Goal: Transaction & Acquisition: Purchase product/service

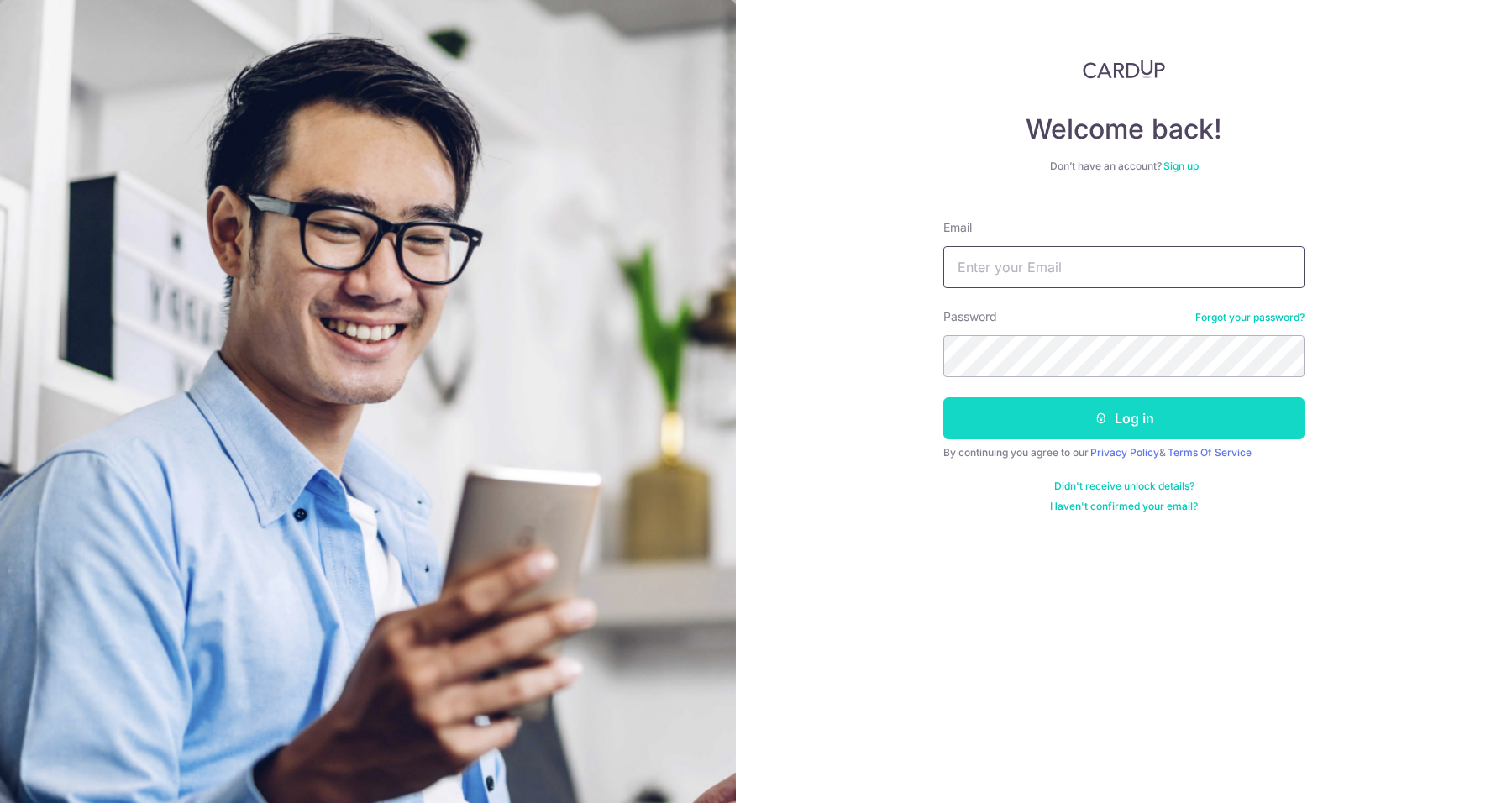
type input "leekokhou7077@gmail.com"
click at [1088, 413] on button "Log in" at bounding box center [1124, 418] width 361 height 42
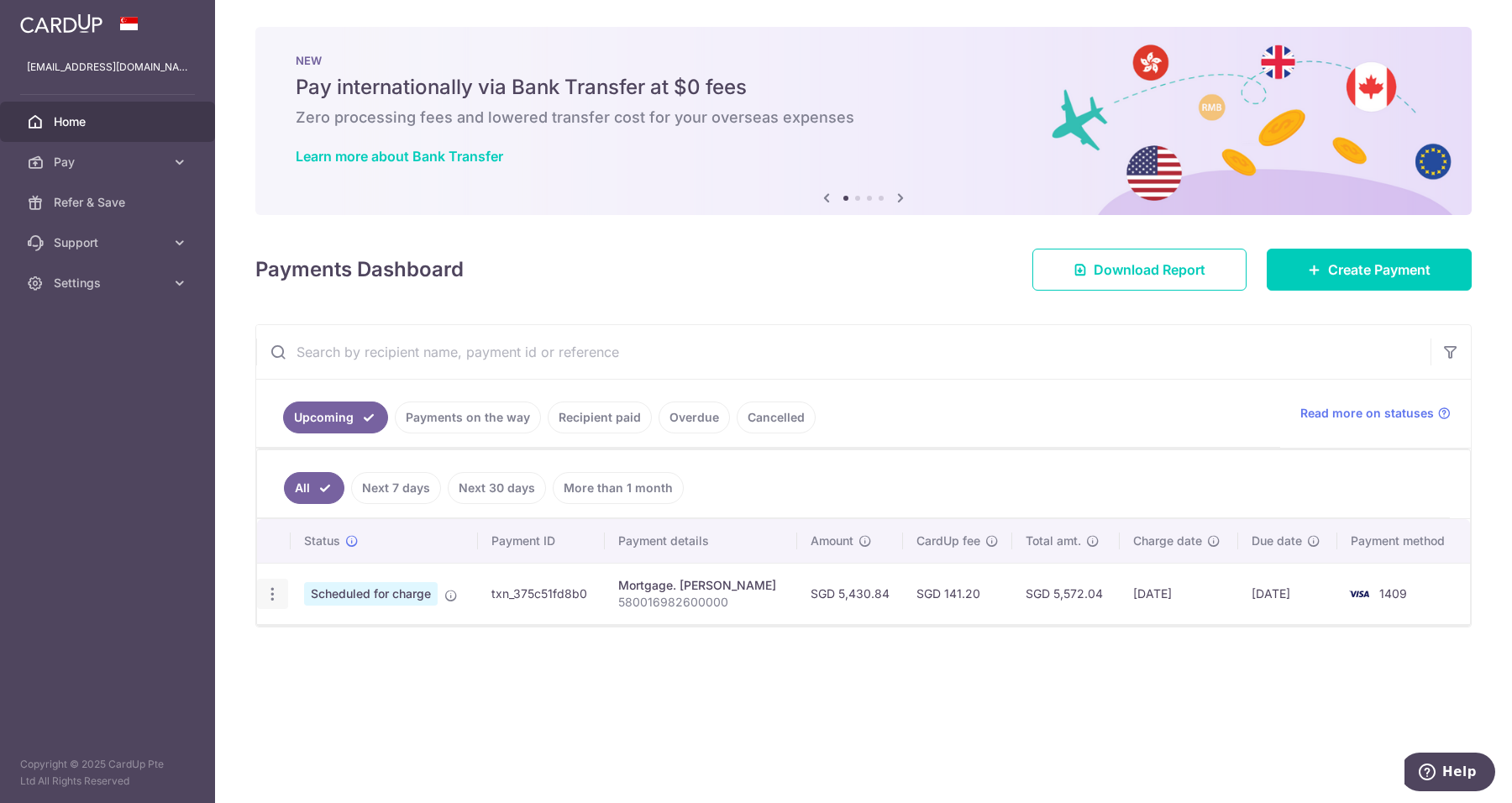
click at [261, 588] on div "Update payment Cancel payment Upload doc" at bounding box center [272, 593] width 31 height 31
click at [271, 589] on icon "button" at bounding box center [273, 594] width 18 height 18
click at [721, 676] on div "Status Payment ID Payment details Amount CardUp fee Total amt. Charge date Due …" at bounding box center [863, 643] width 1212 height 250
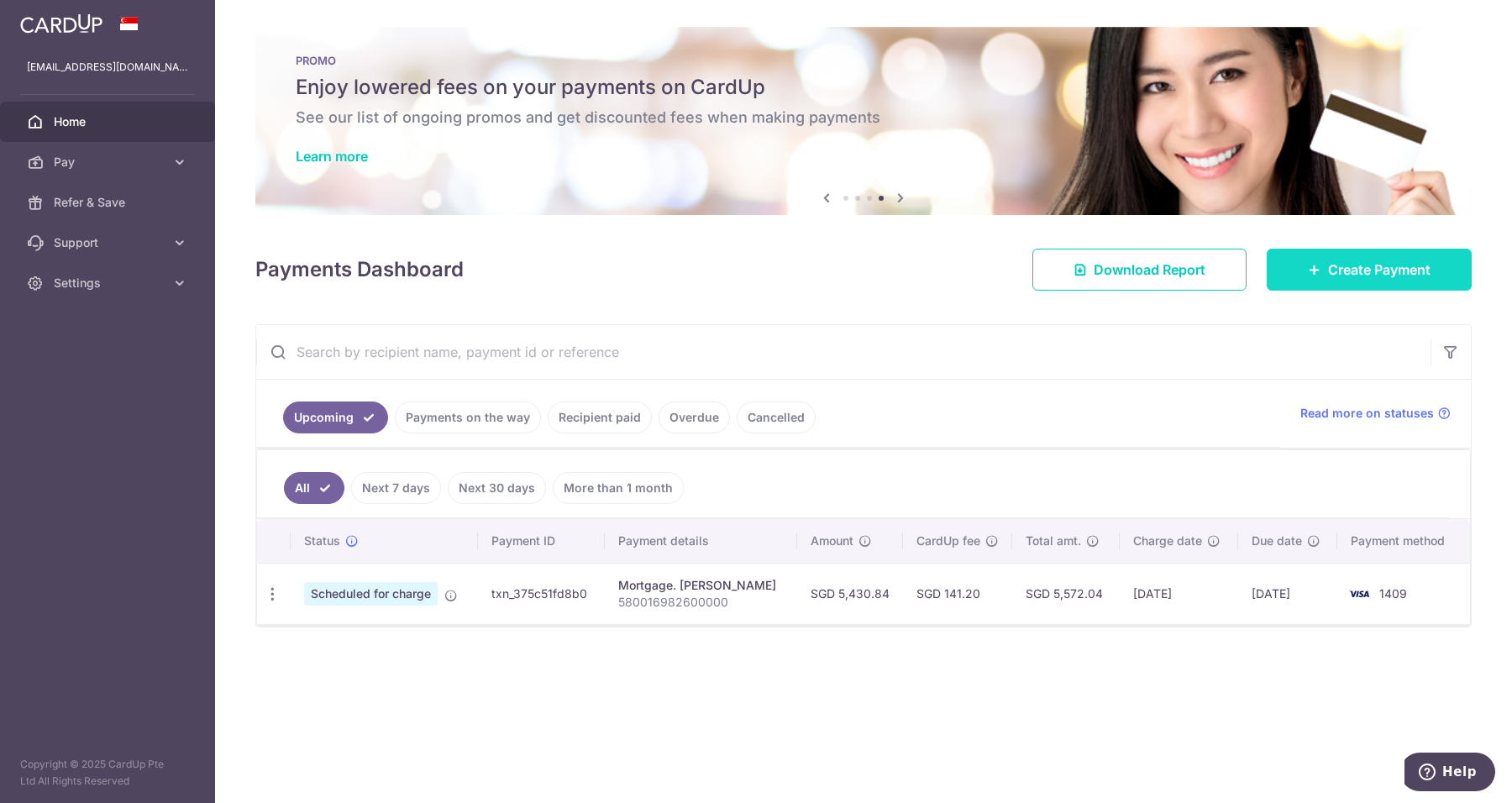
click at [1305, 278] on link "Create Payment" at bounding box center [1369, 270] width 205 height 42
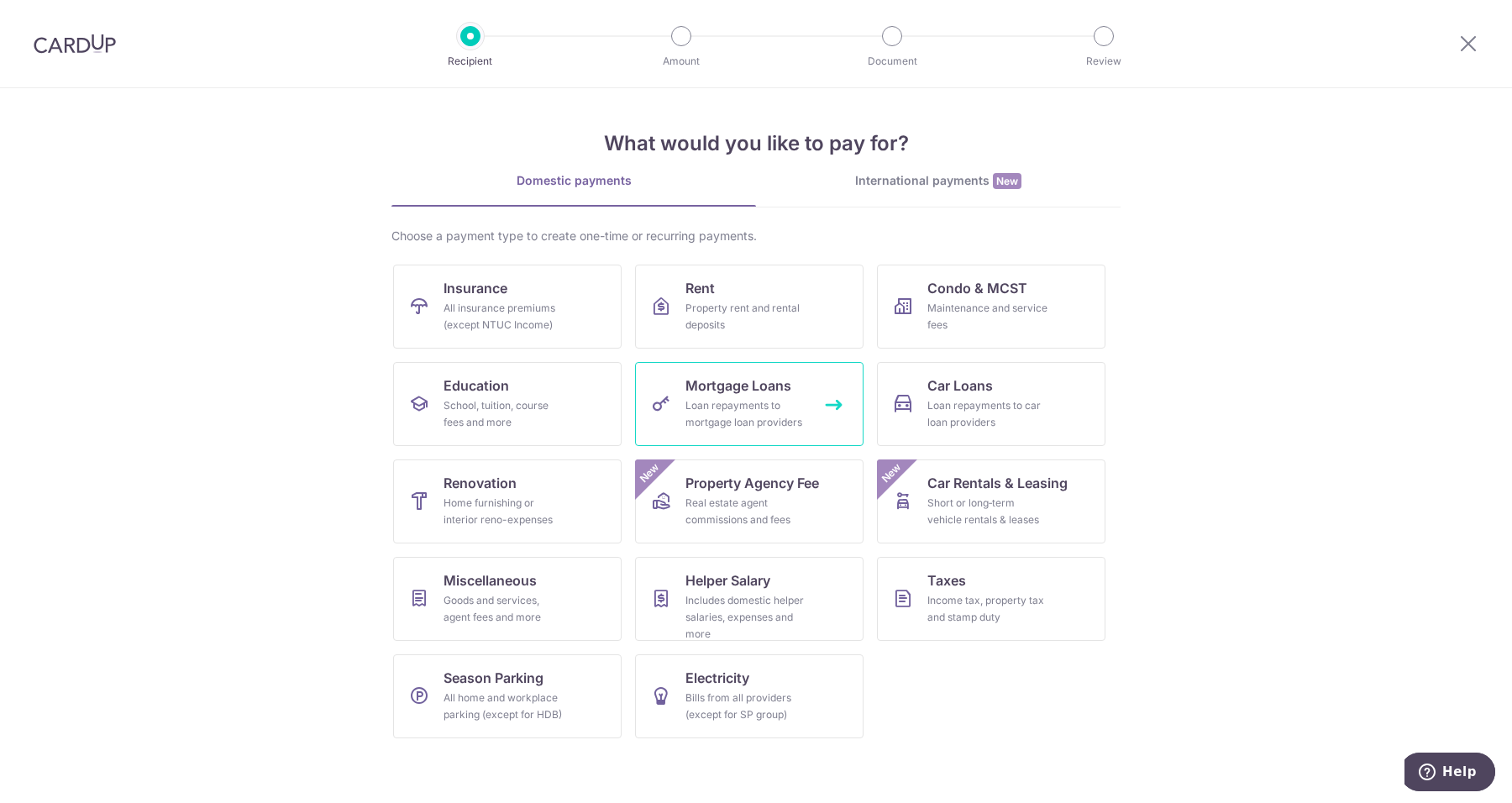
click at [786, 404] on div "Loan repayments to mortgage loan providers" at bounding box center [745, 414] width 120 height 34
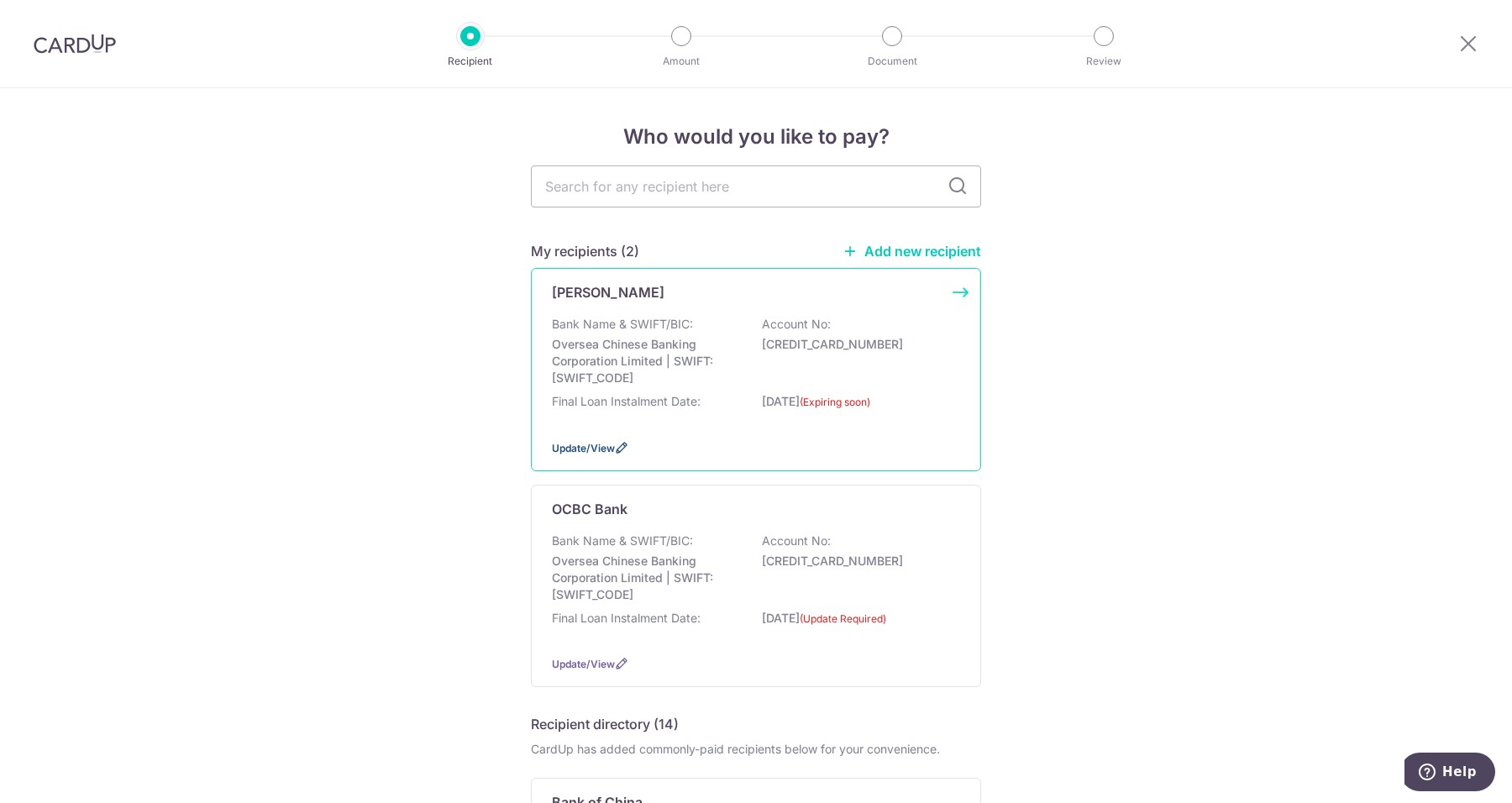
click at [583, 449] on span "Update/View" at bounding box center [582, 448] width 63 height 13
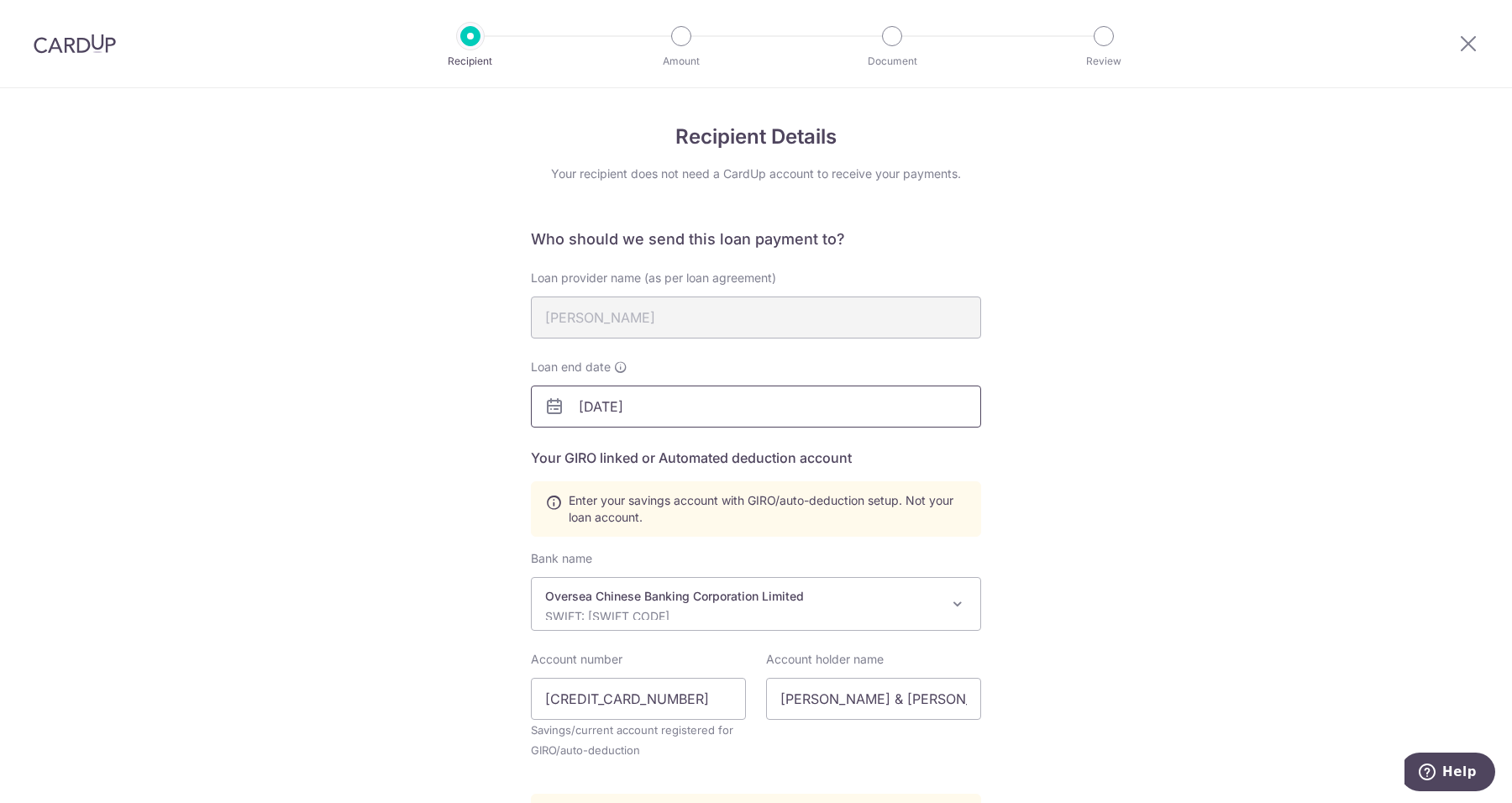
click at [709, 411] on input "[DATE]" at bounding box center [756, 406] width 450 height 42
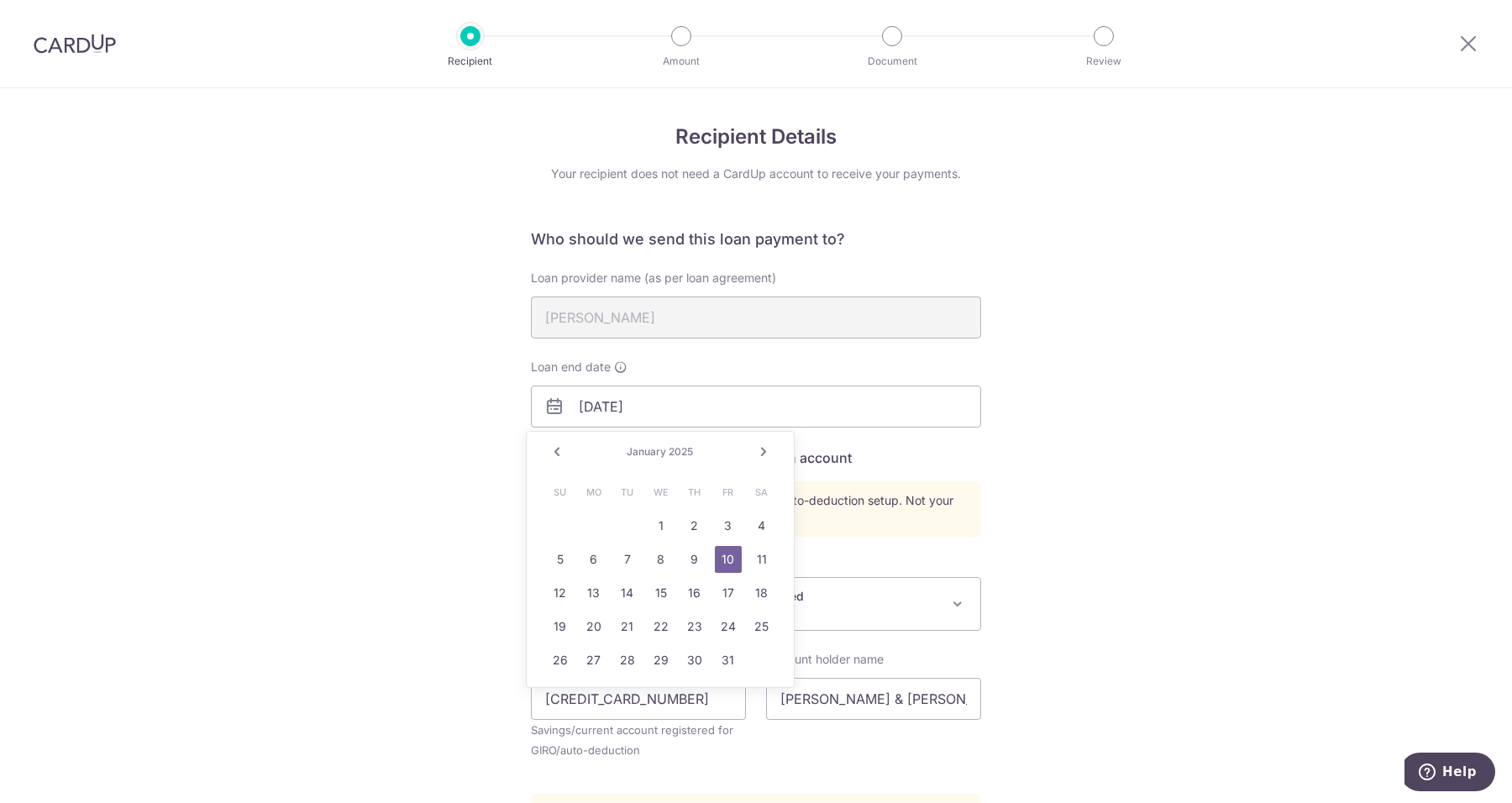
click at [560, 446] on link "Prev" at bounding box center [556, 452] width 20 height 20
click at [659, 529] on link "4" at bounding box center [661, 525] width 27 height 27
type input "12/04/2024"
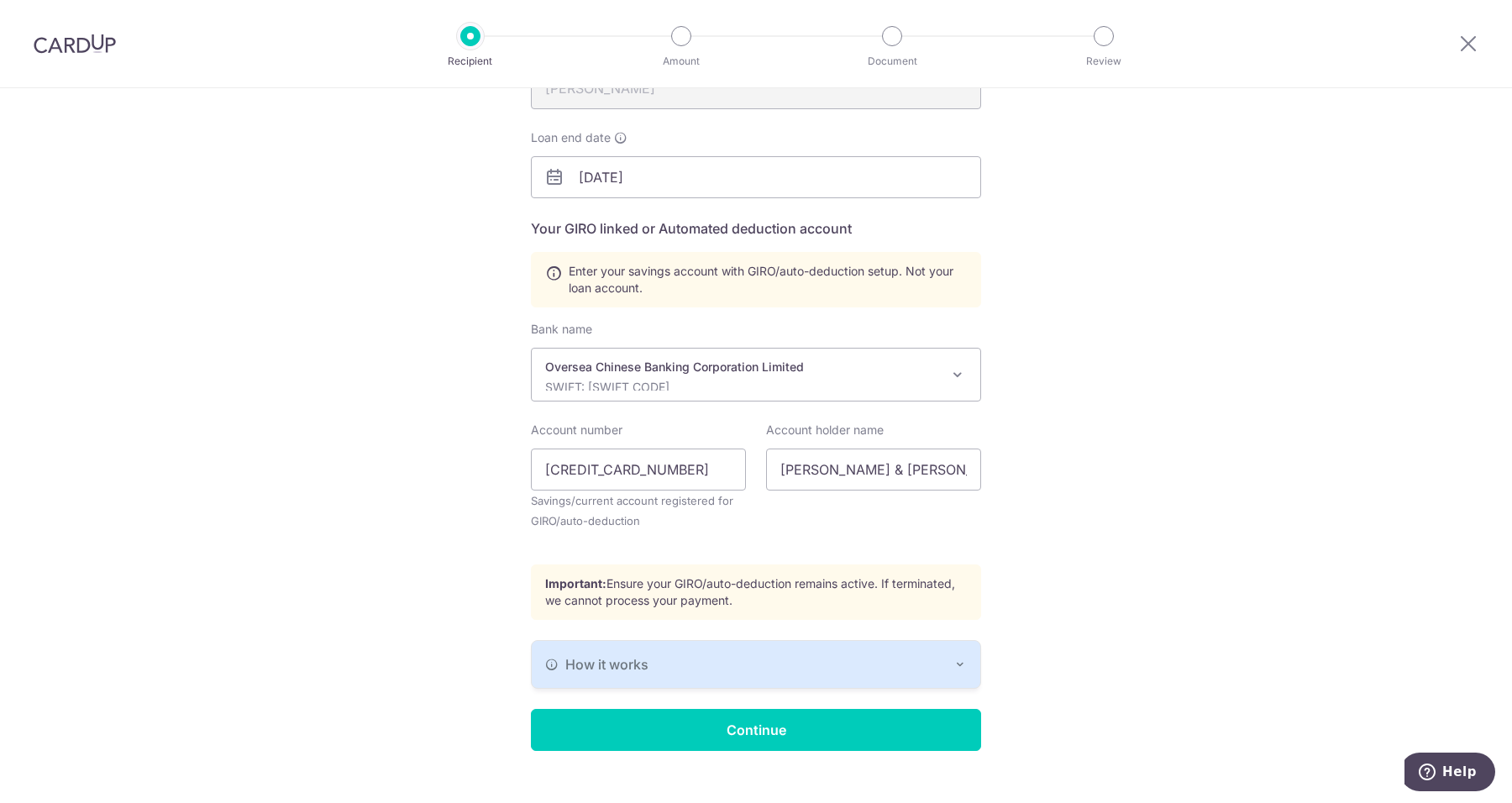
scroll to position [253, 0]
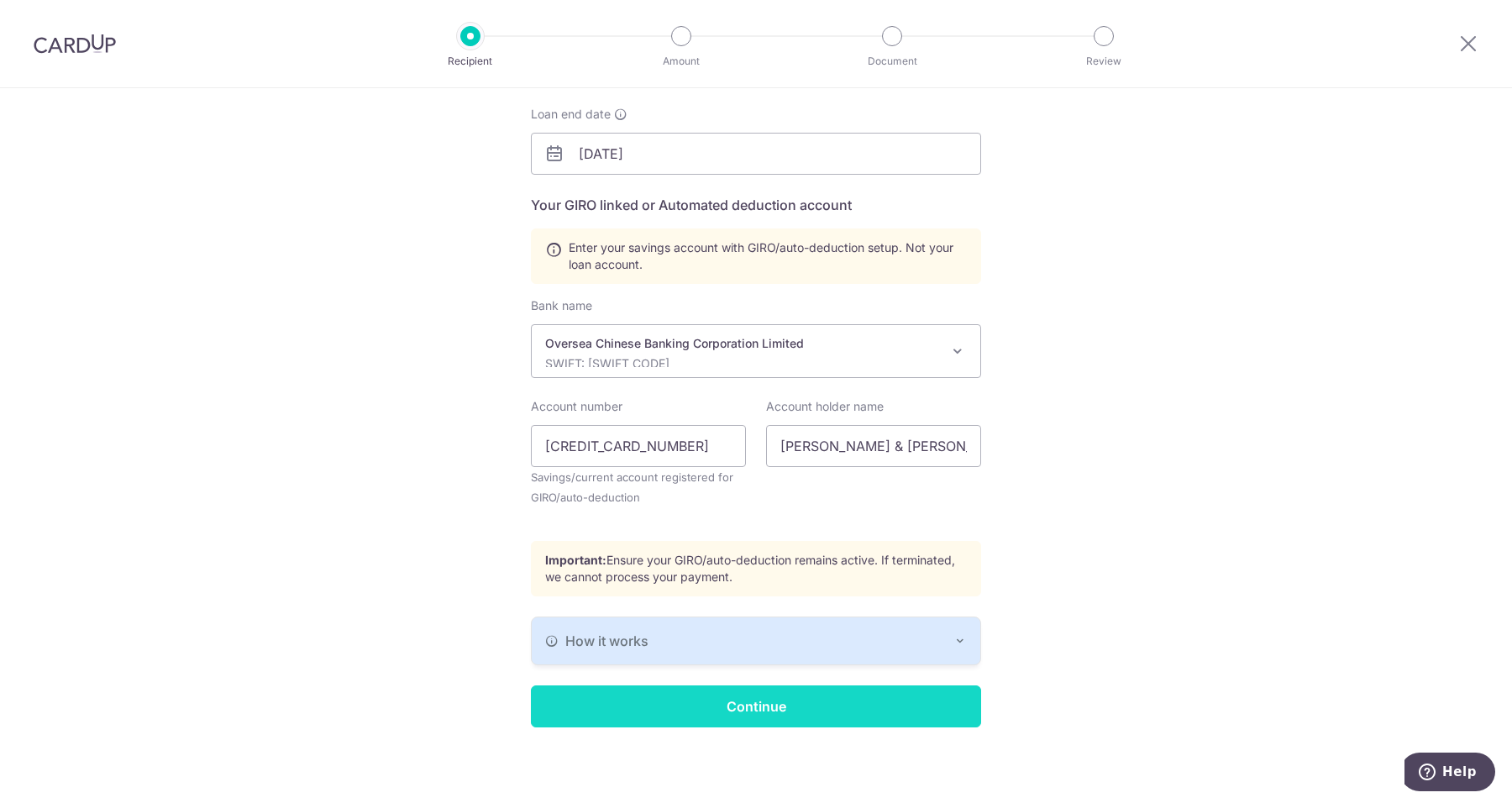
click at [817, 698] on input "Continue" at bounding box center [756, 705] width 450 height 42
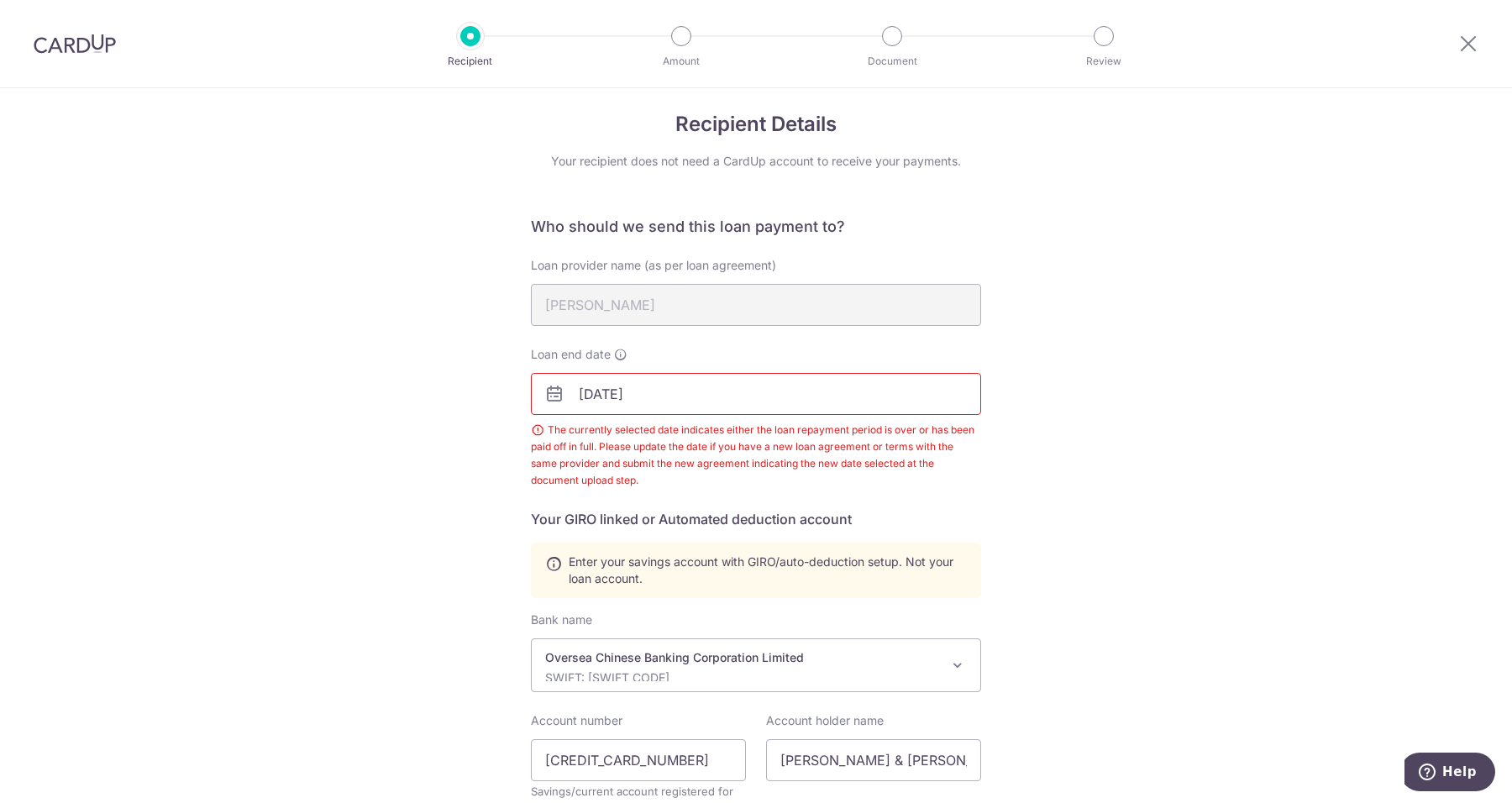
scroll to position [12, 0]
click at [681, 405] on input "[DATE]" at bounding box center [756, 394] width 450 height 42
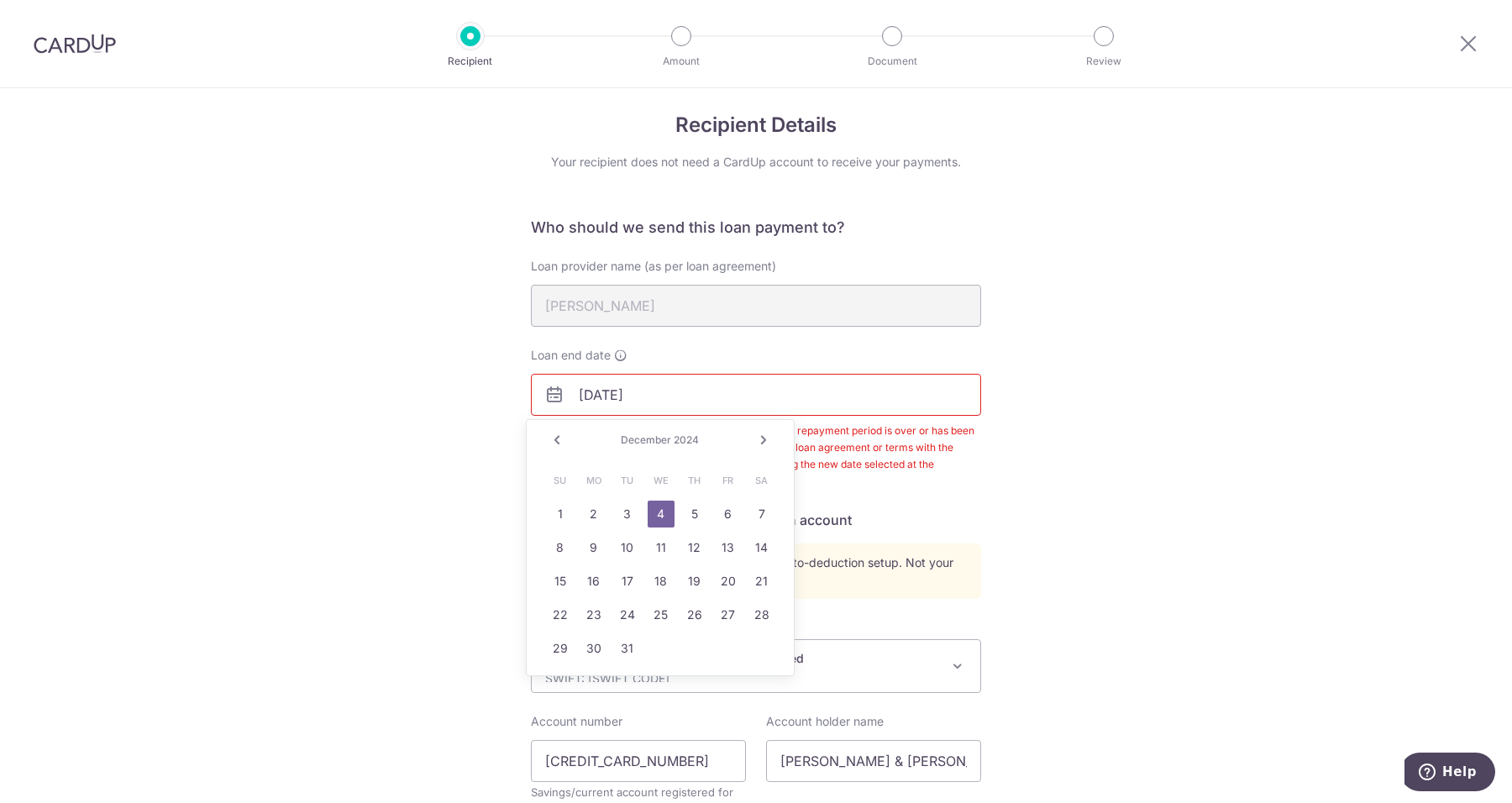
click at [763, 443] on link "Next" at bounding box center [763, 440] width 20 height 20
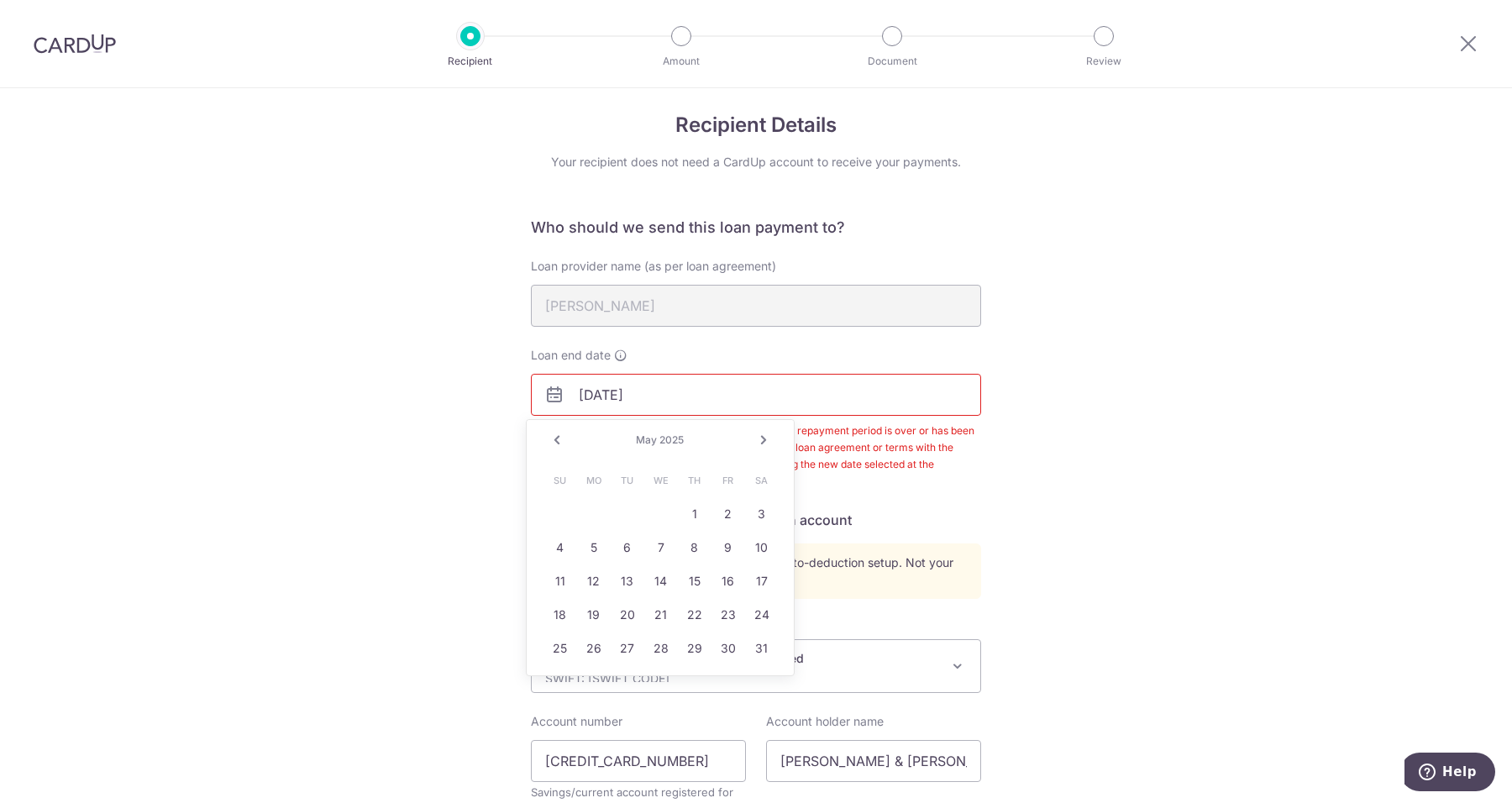
click at [763, 443] on link "Next" at bounding box center [763, 440] width 20 height 20
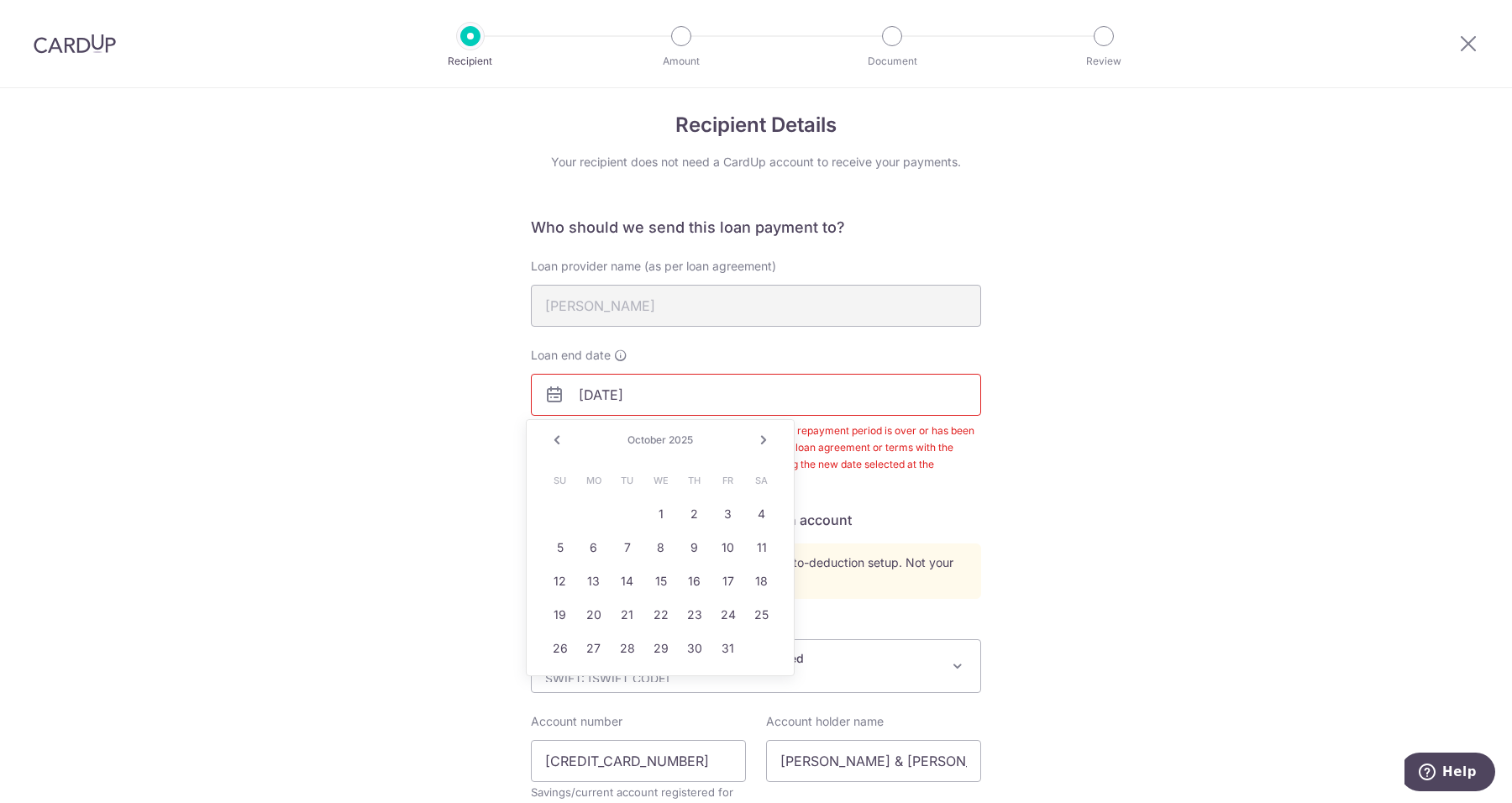
click at [763, 443] on link "Next" at bounding box center [763, 440] width 20 height 20
click at [692, 512] on link "4" at bounding box center [694, 513] width 27 height 27
type input "12/04/2025"
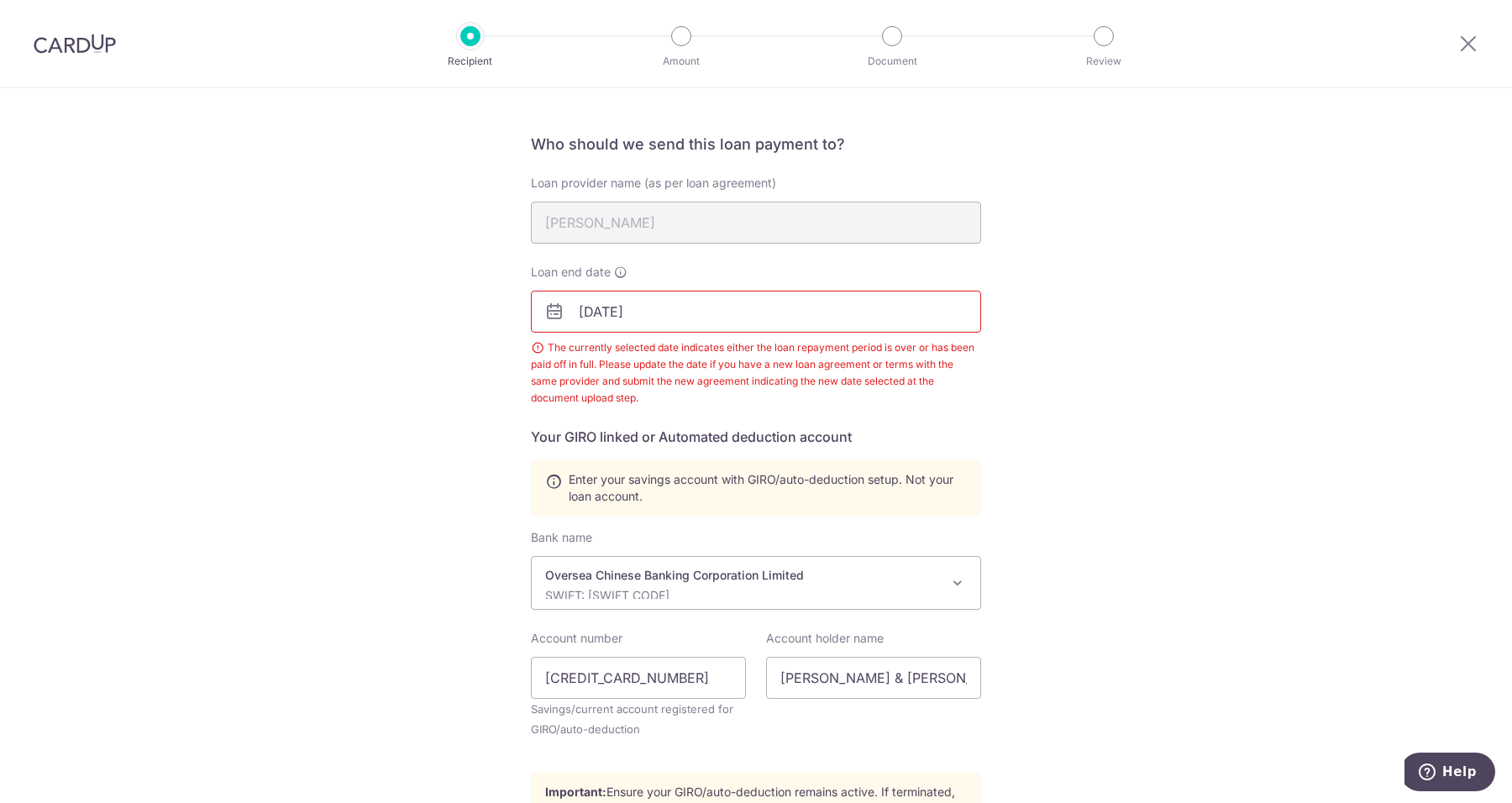
scroll to position [326, 0]
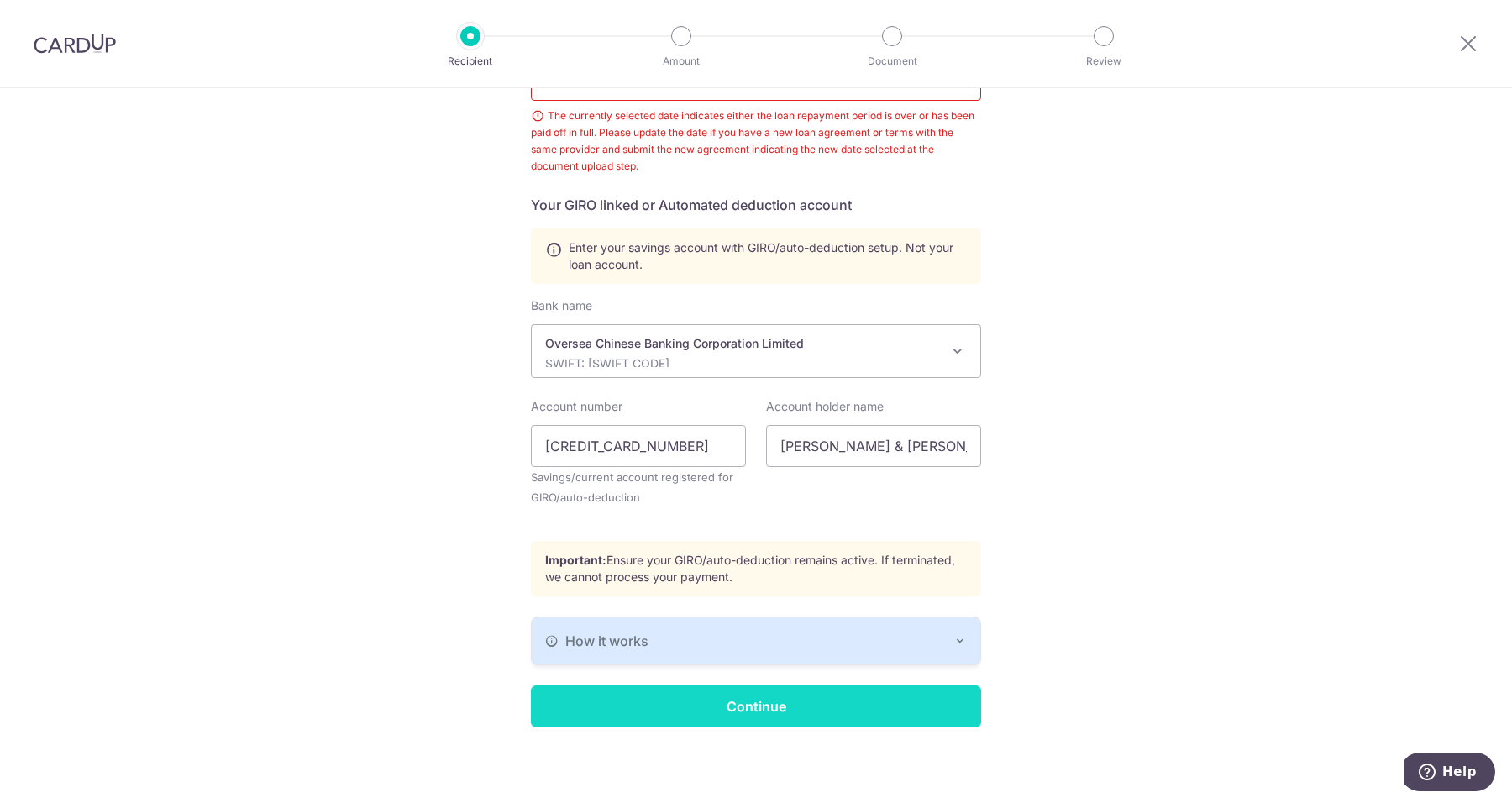
click at [824, 707] on input "Continue" at bounding box center [756, 705] width 450 height 42
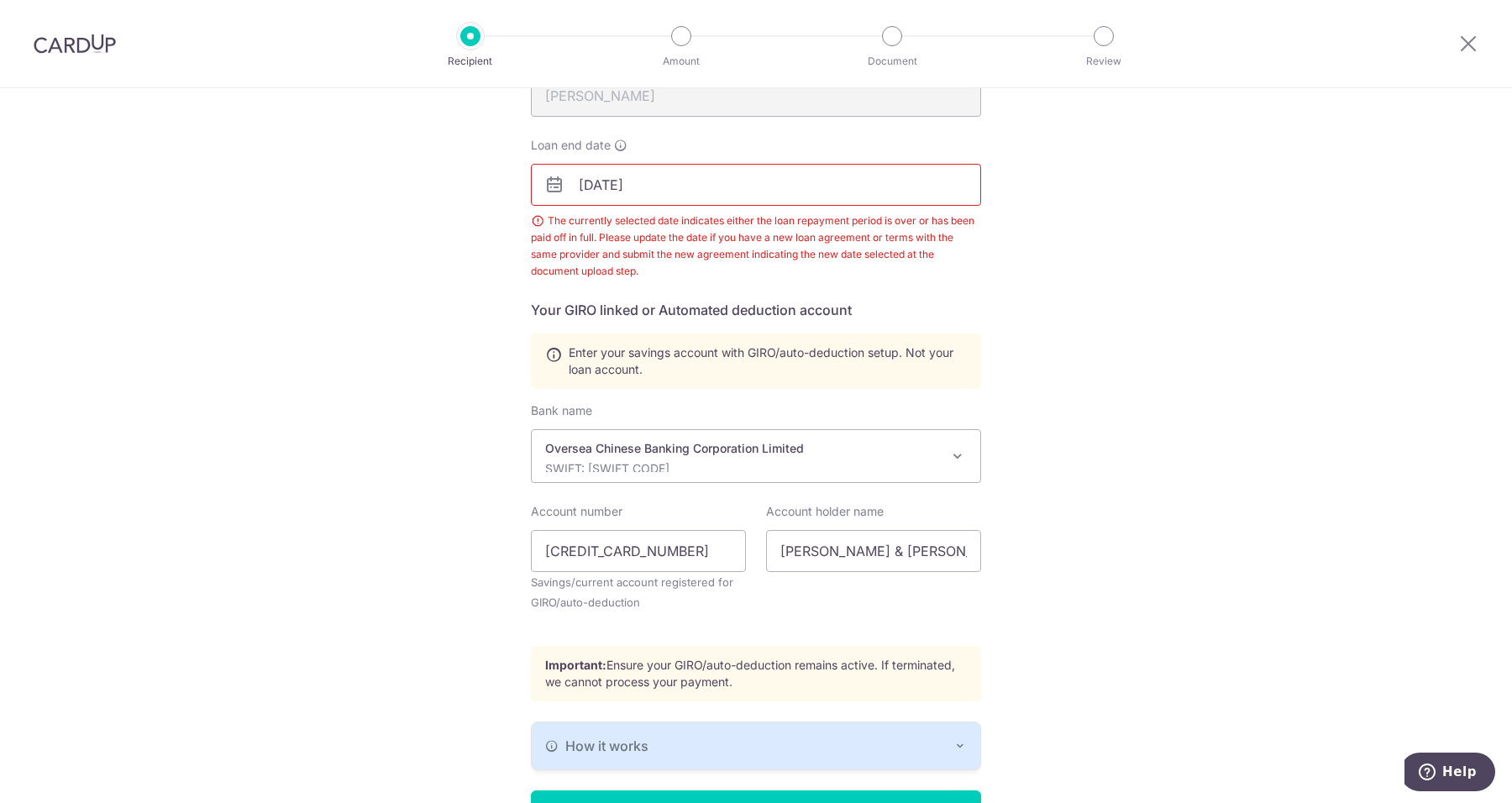
scroll to position [326, 0]
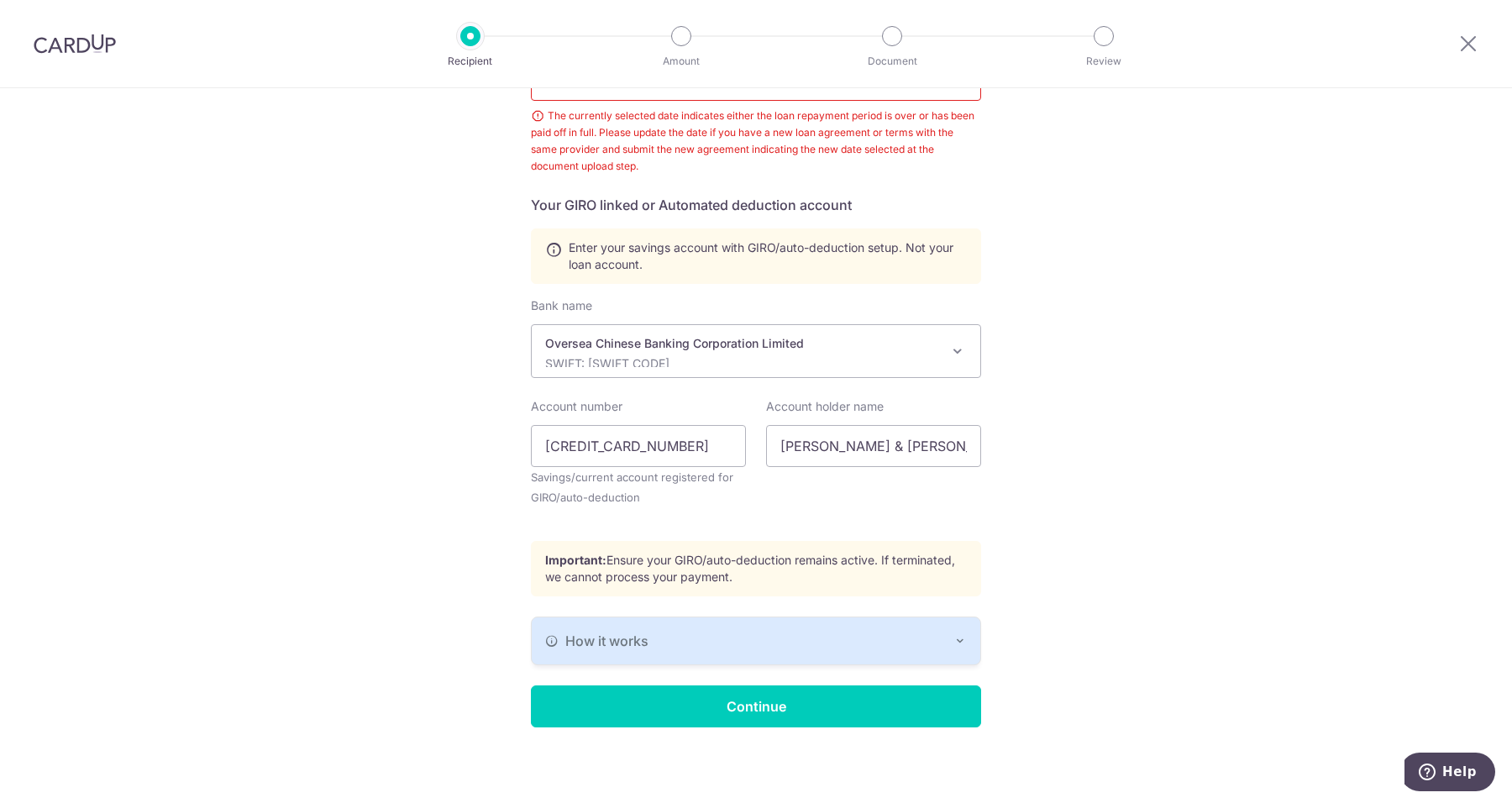
click at [834, 649] on button "How it works" at bounding box center [756, 640] width 449 height 47
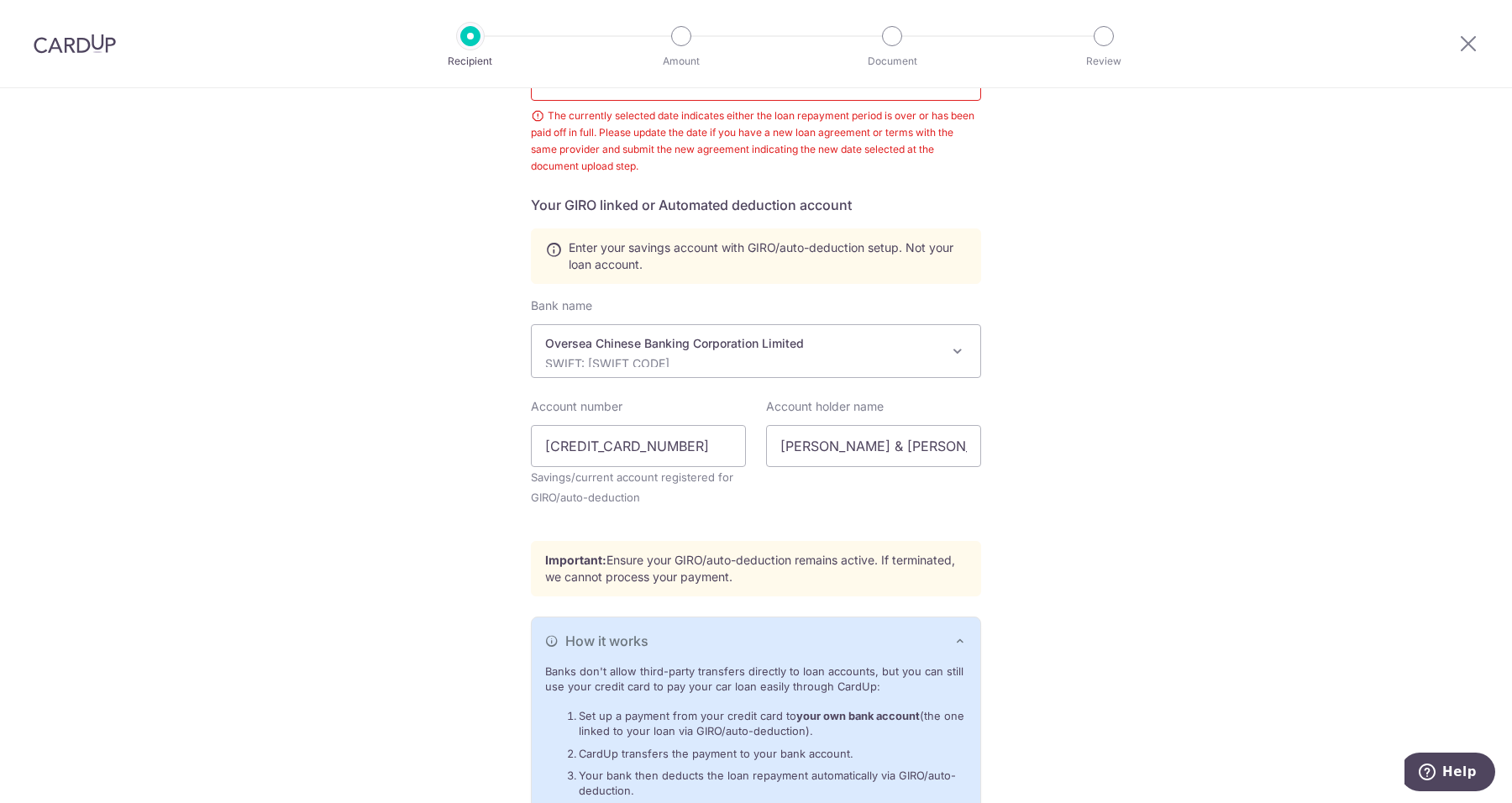
click at [847, 639] on div "How it works" at bounding box center [756, 641] width 422 height 20
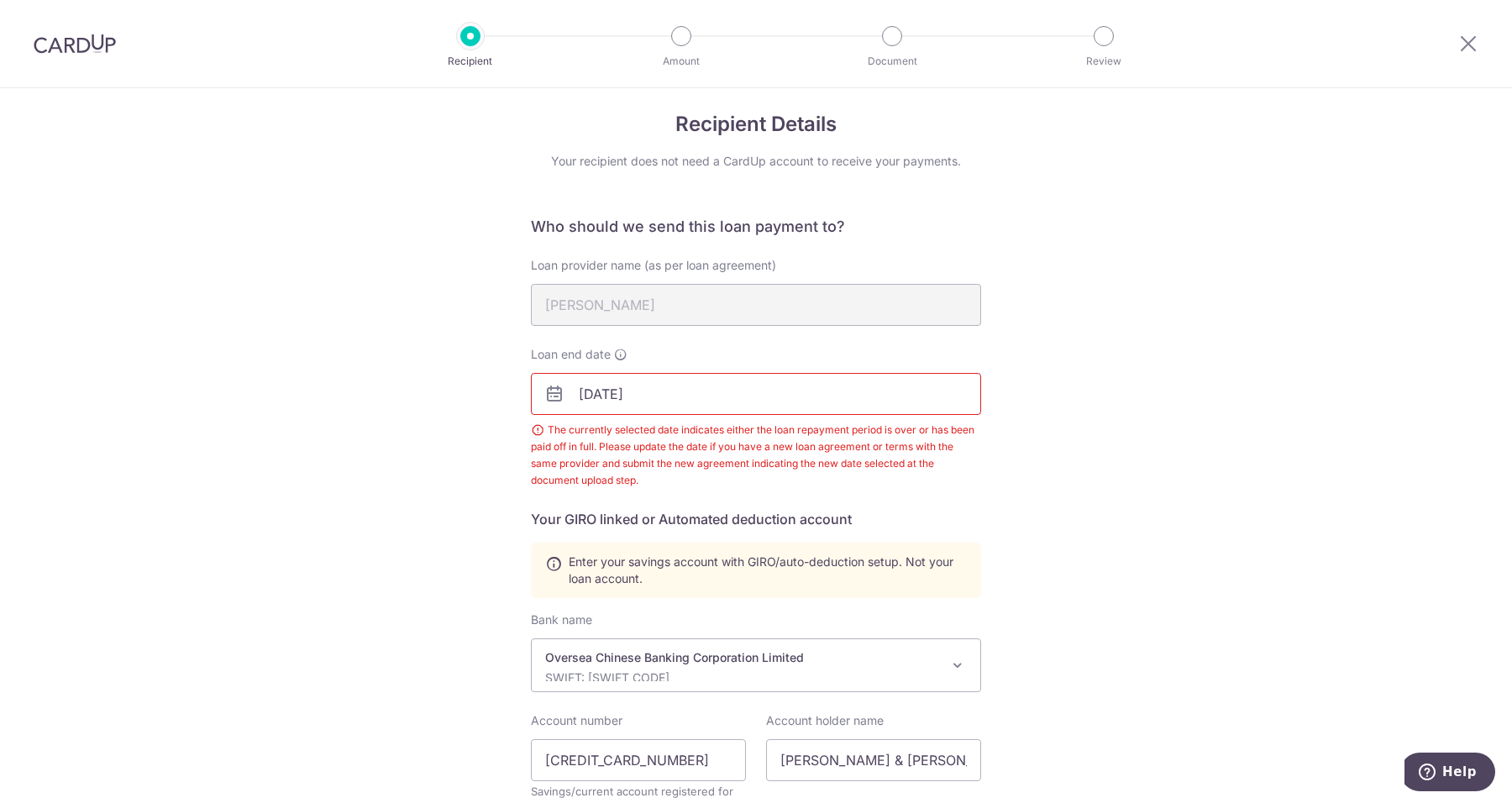
scroll to position [12, 0]
click at [707, 395] on input "[DATE]" at bounding box center [756, 394] width 450 height 42
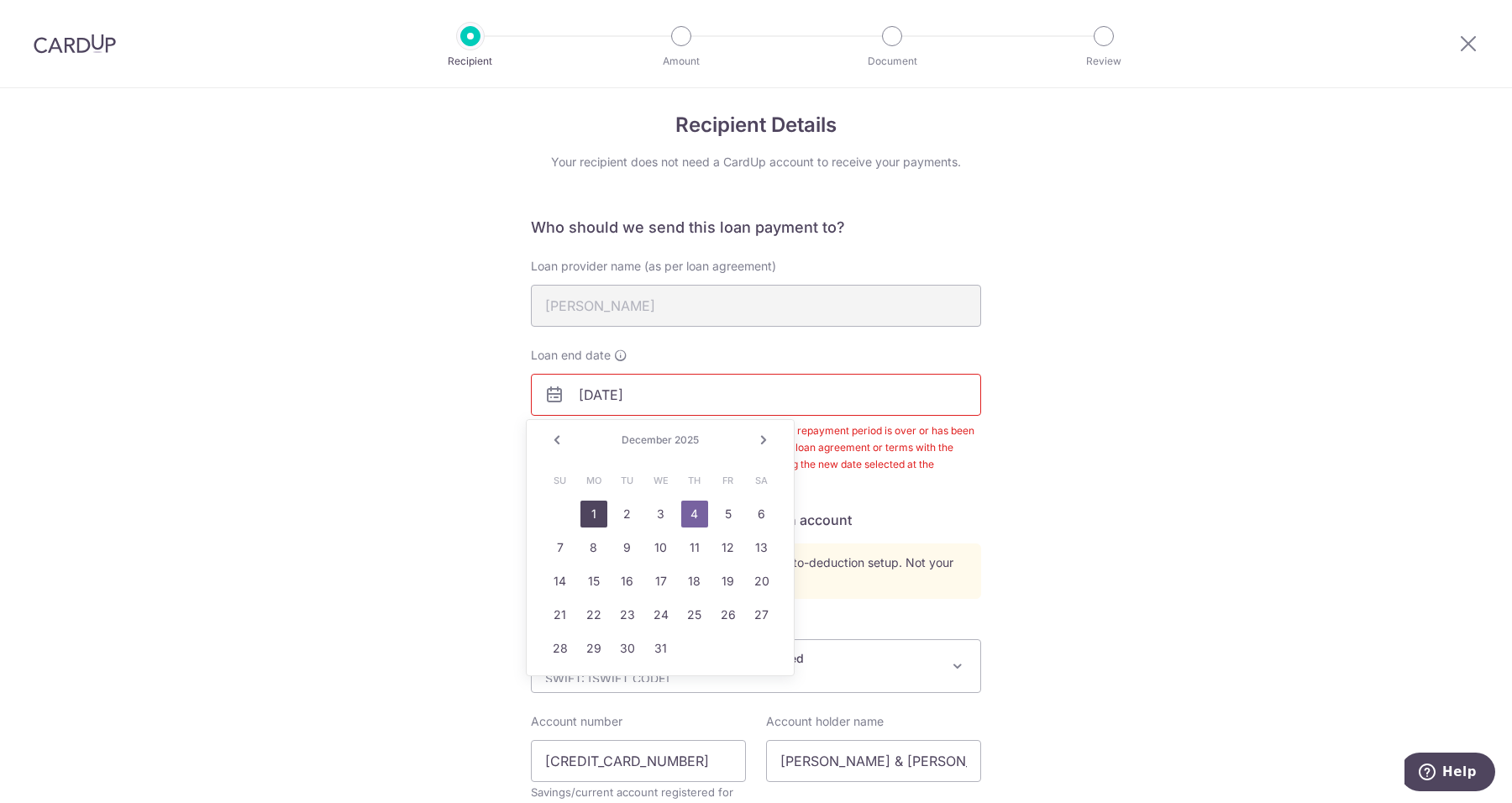
click at [594, 507] on link "1" at bounding box center [593, 513] width 27 height 27
click at [723, 407] on input "[DATE]" at bounding box center [756, 394] width 450 height 42
click at [652, 640] on link "31" at bounding box center [661, 648] width 27 height 27
type input "[DATE]"
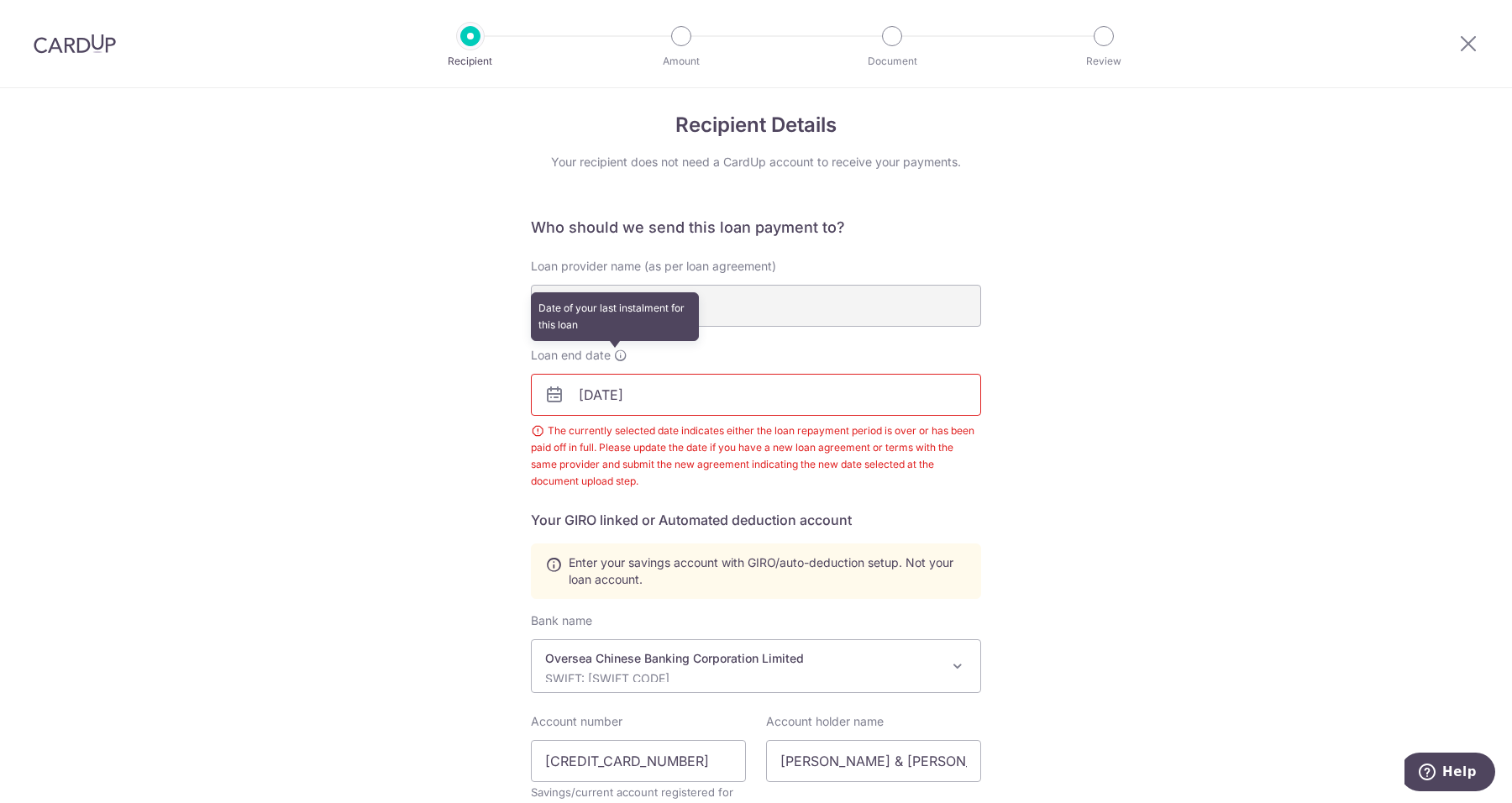
click at [615, 353] on icon at bounding box center [620, 354] width 13 height 13
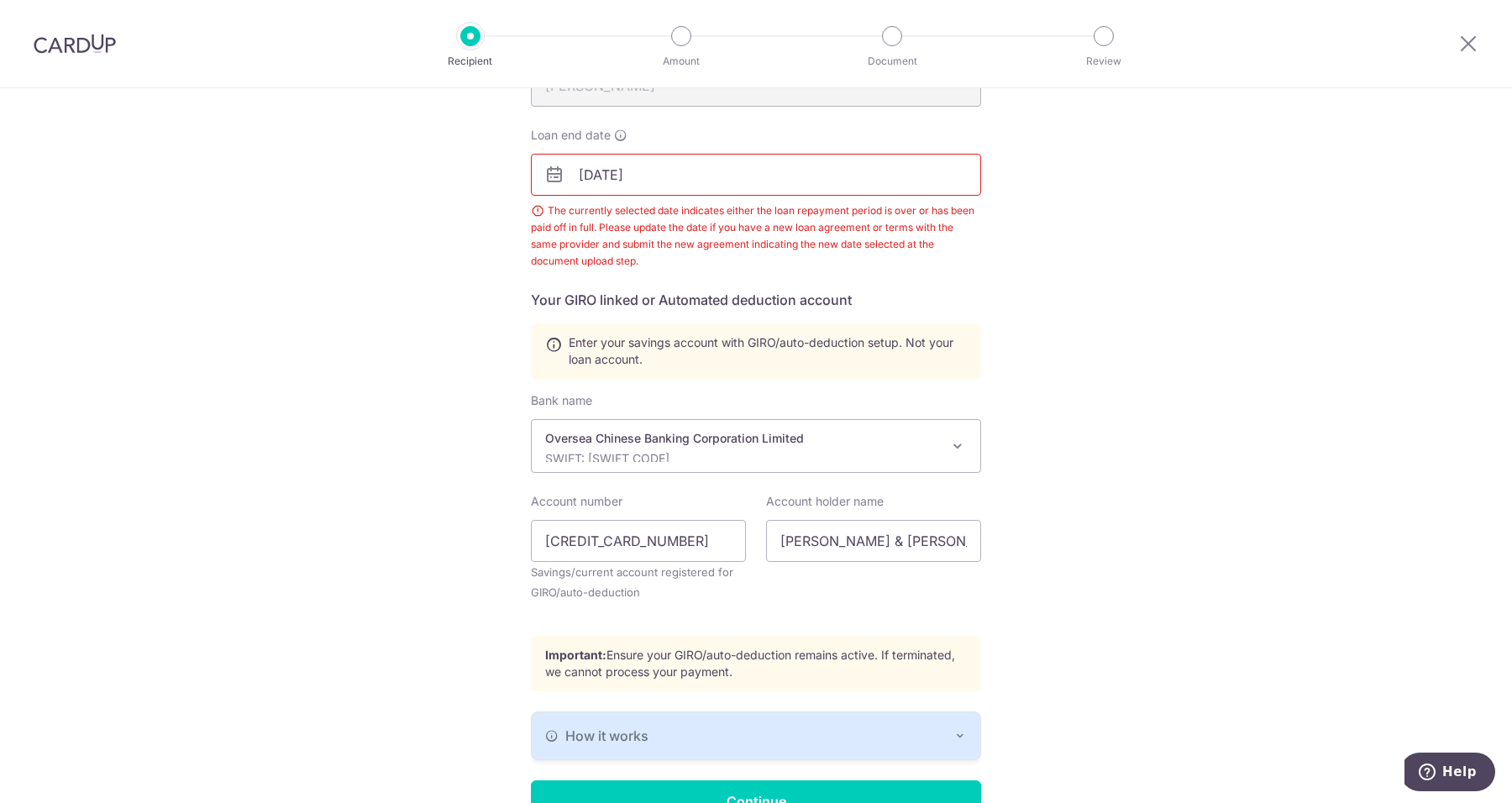
scroll to position [326, 0]
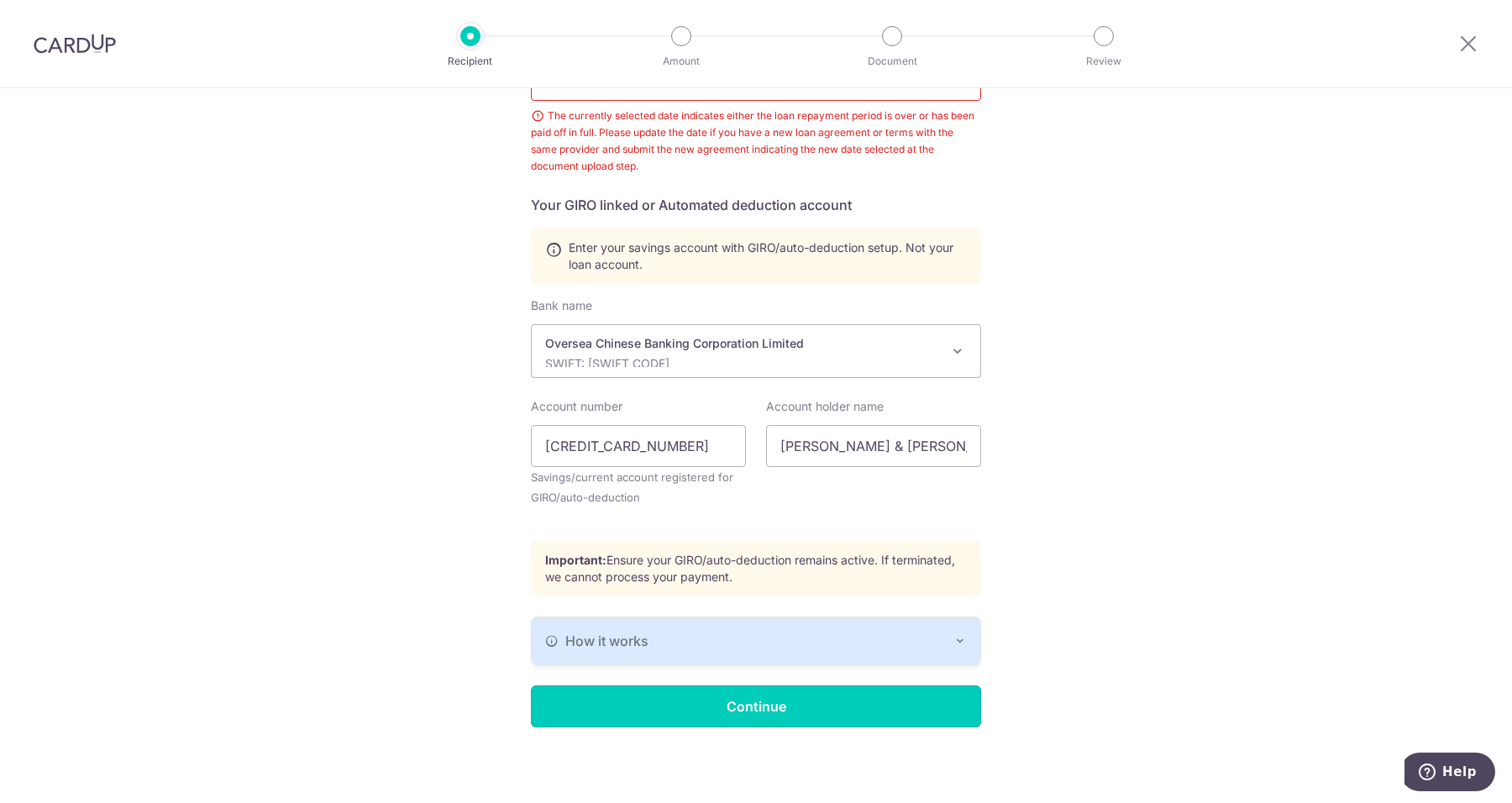
click at [716, 691] on input "Continue" at bounding box center [756, 705] width 450 height 42
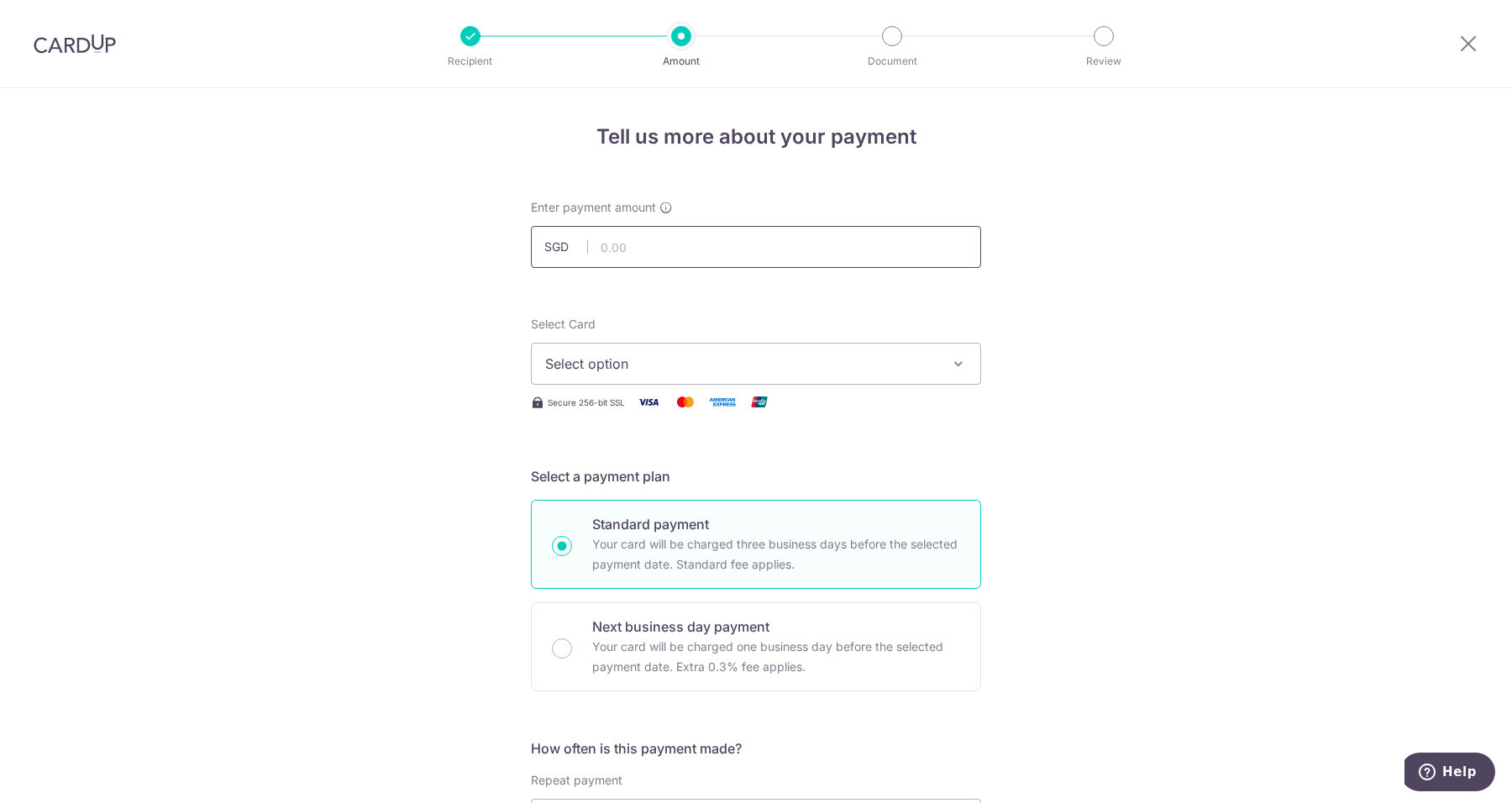
click at [659, 234] on input "text" at bounding box center [756, 247] width 450 height 42
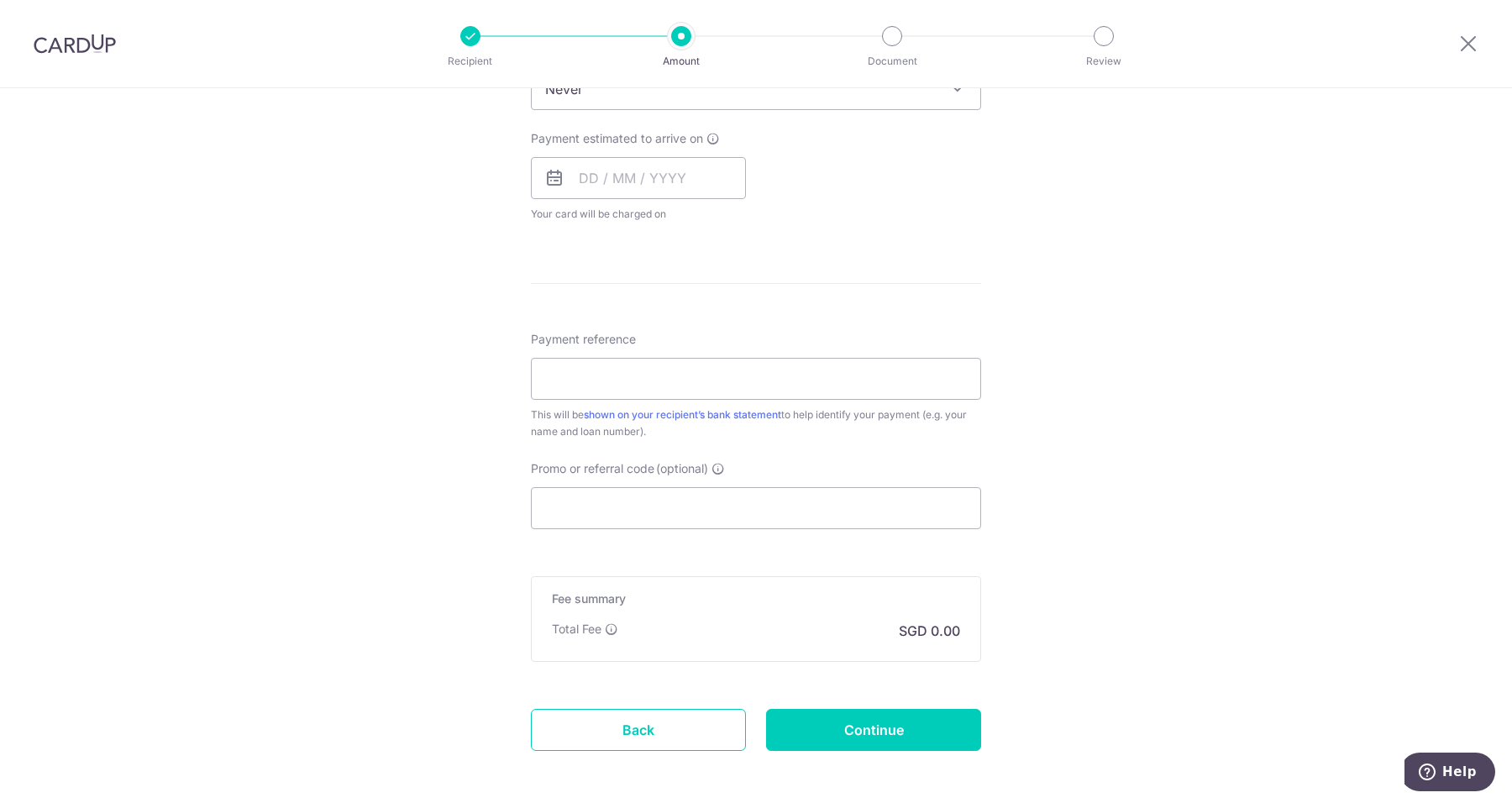
scroll to position [800, 0]
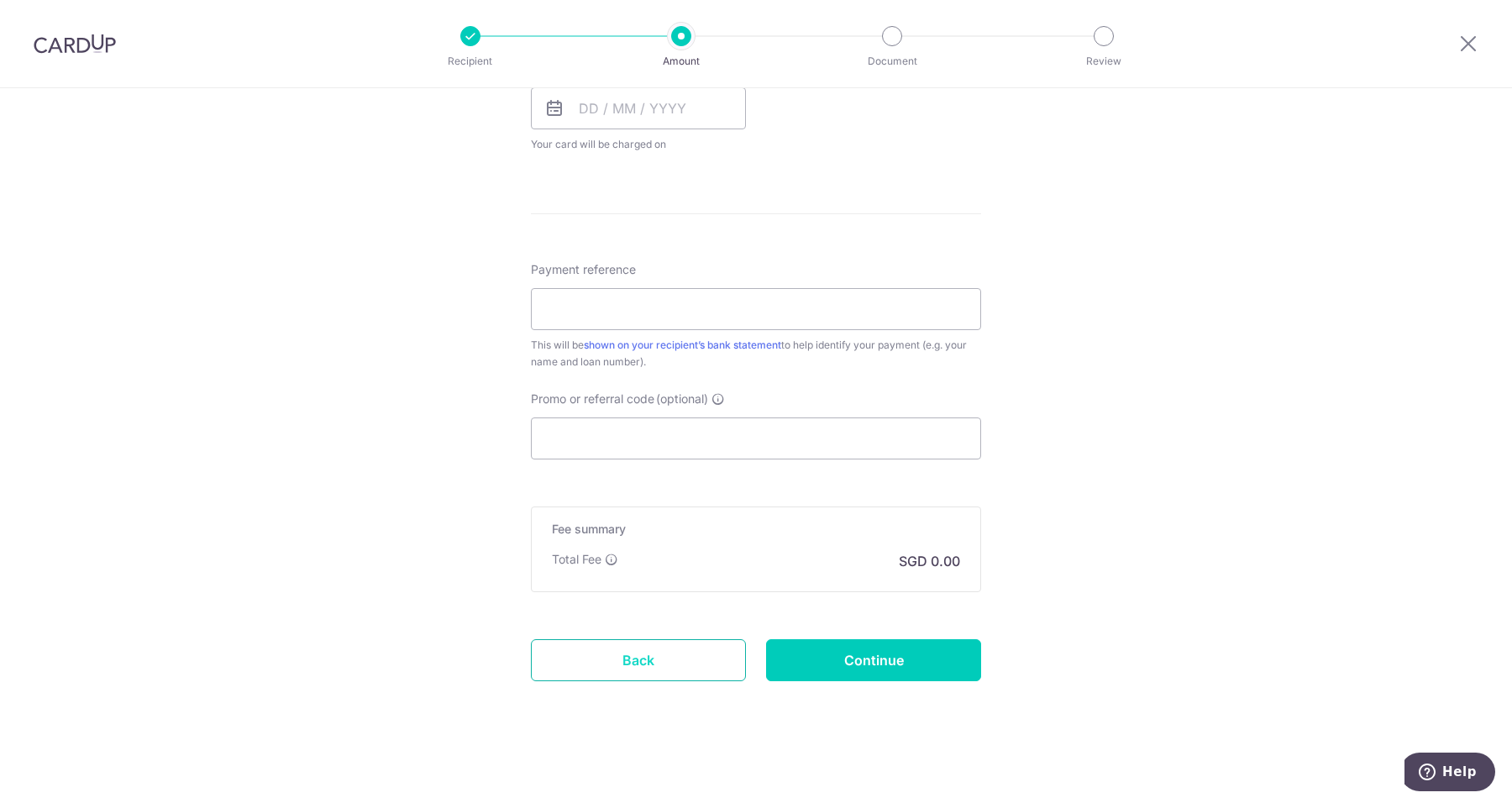
type input "5,430.84"
drag, startPoint x: 643, startPoint y: 658, endPoint x: 840, endPoint y: 143, distance: 551.4
click at [643, 658] on link "Back" at bounding box center [638, 660] width 215 height 42
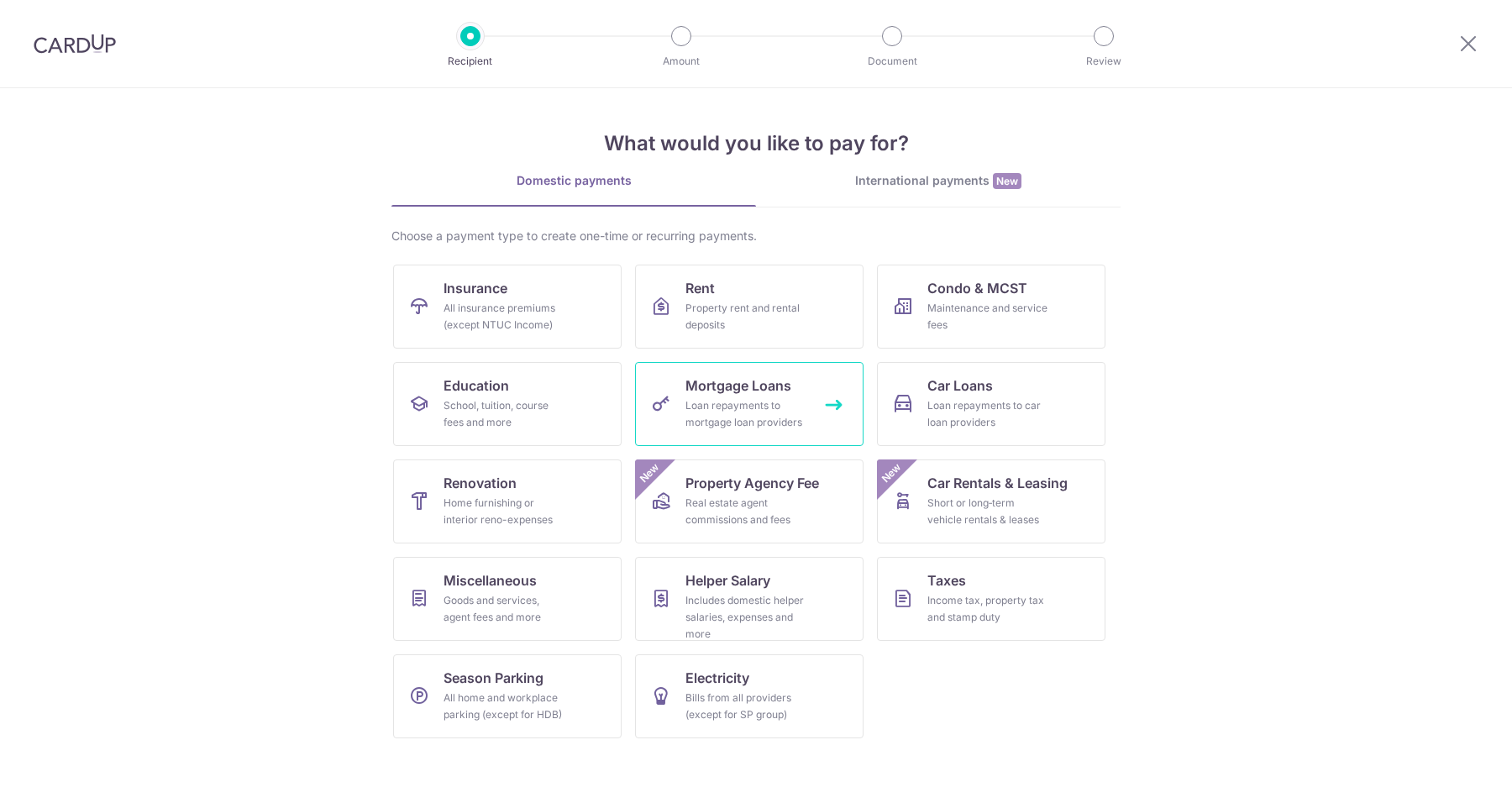
click at [769, 400] on div "Loan repayments to mortgage loan providers" at bounding box center [745, 414] width 120 height 34
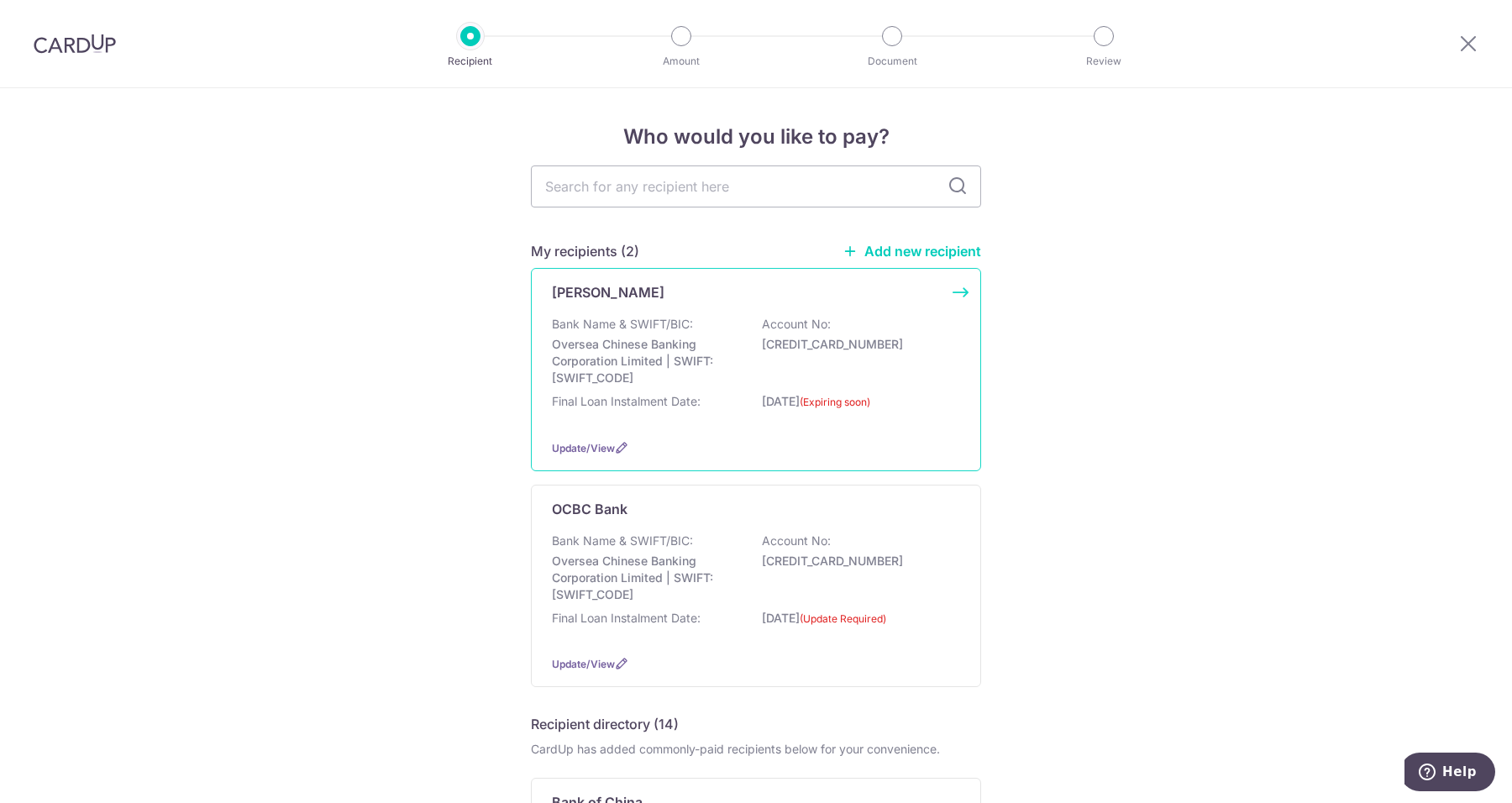
click at [890, 349] on p "646506626001" at bounding box center [855, 343] width 188 height 17
click at [563, 450] on span "Update/View" at bounding box center [582, 448] width 63 height 13
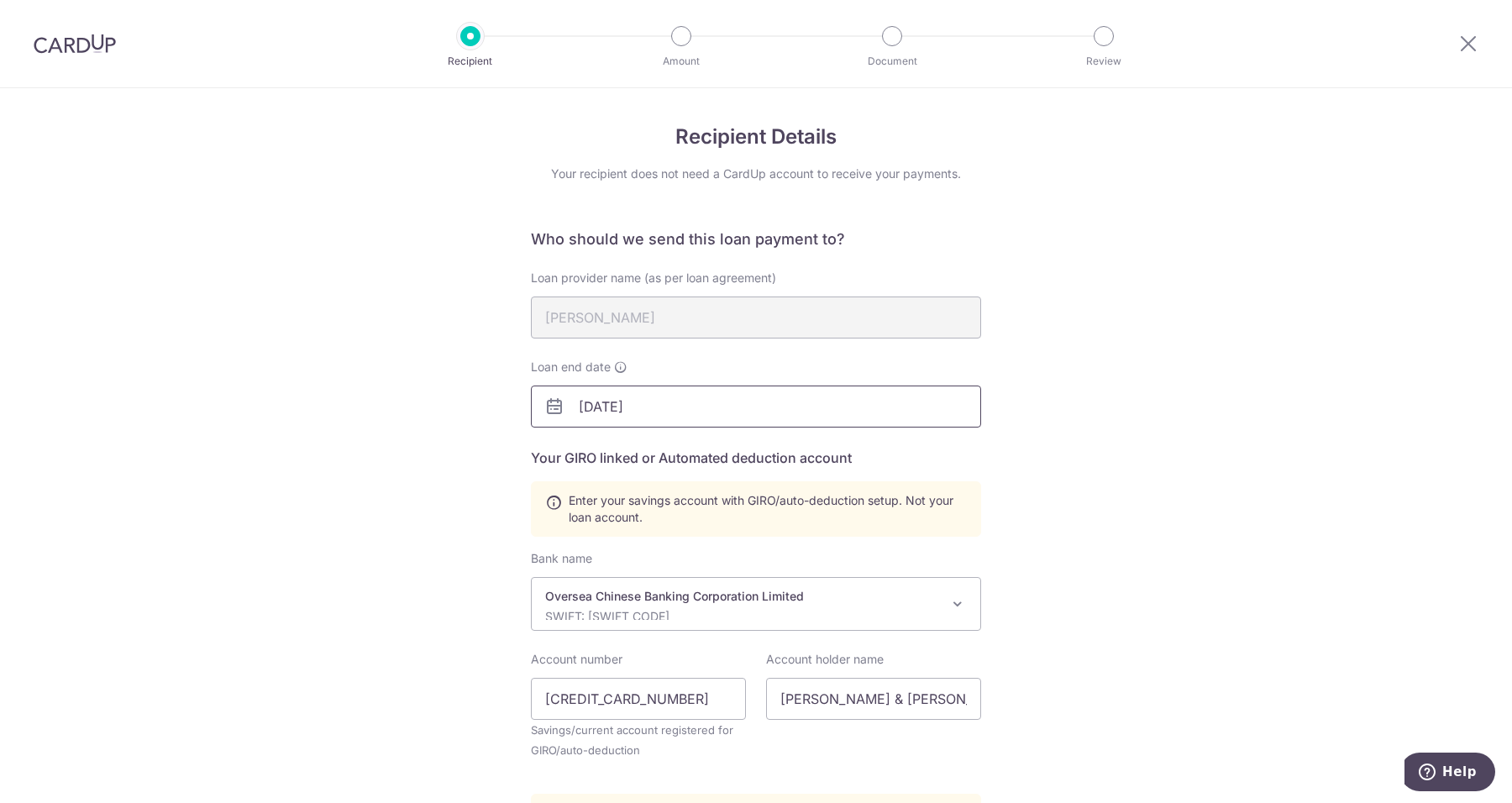
click at [652, 416] on input "[DATE]" at bounding box center [756, 406] width 450 height 42
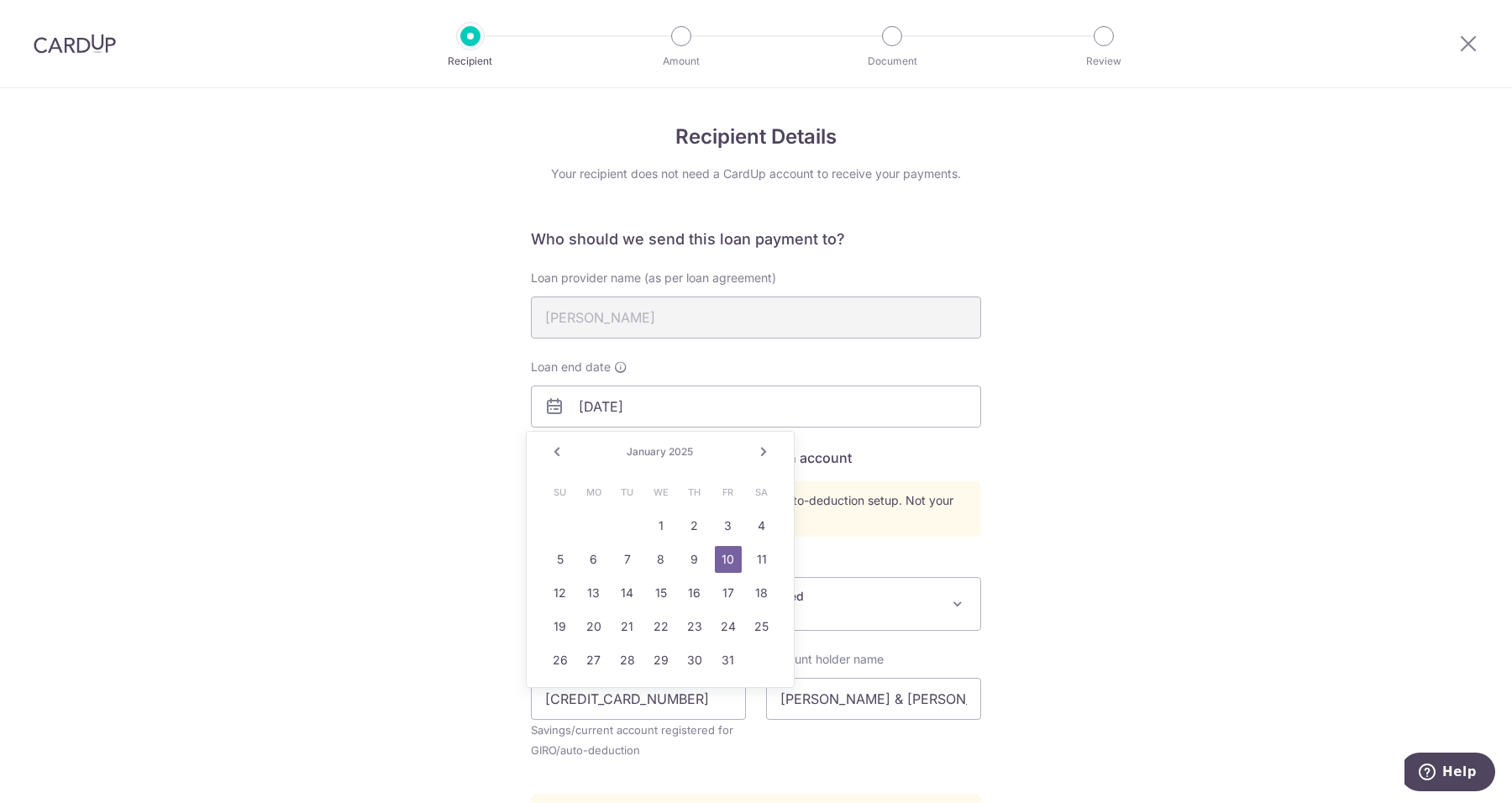
click at [685, 456] on span "2025" at bounding box center [681, 451] width 24 height 13
click at [755, 449] on link "Next" at bounding box center [763, 452] width 20 height 20
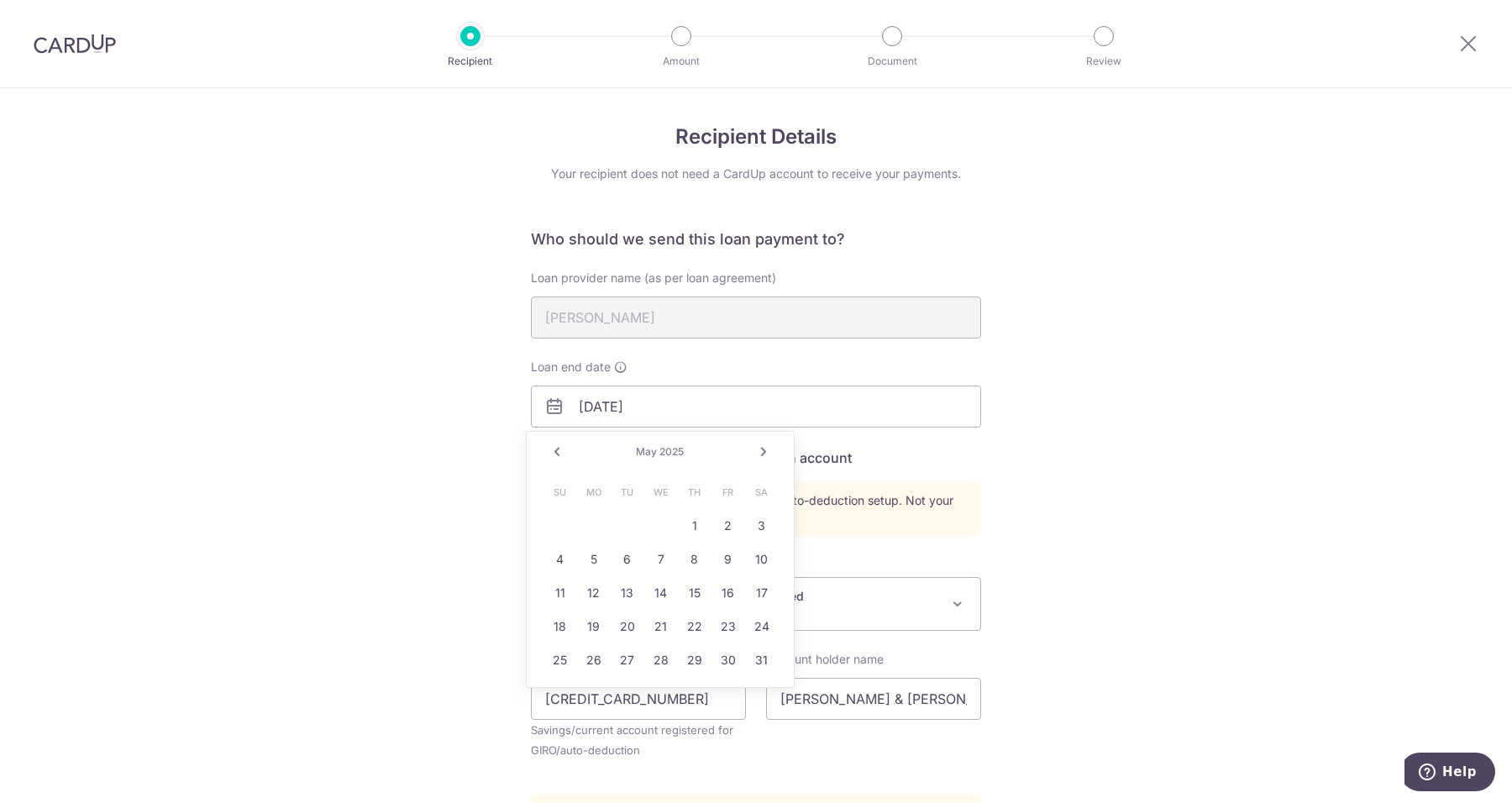
click at [755, 449] on link "Next" at bounding box center [763, 452] width 20 height 20
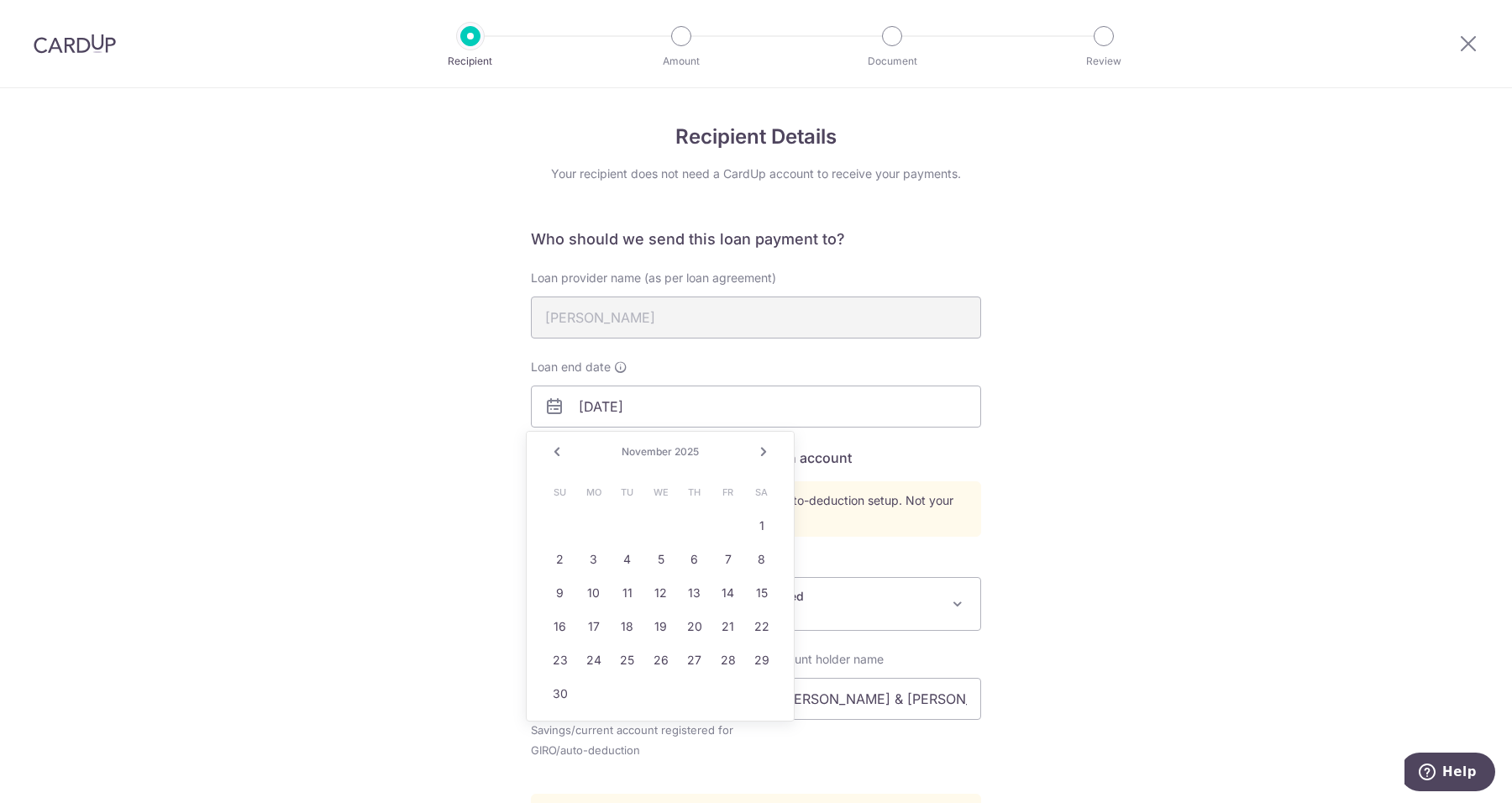
click at [755, 449] on link "Next" at bounding box center [763, 452] width 20 height 20
click at [621, 523] on link "2" at bounding box center [627, 525] width 27 height 27
type input "12/02/2025"
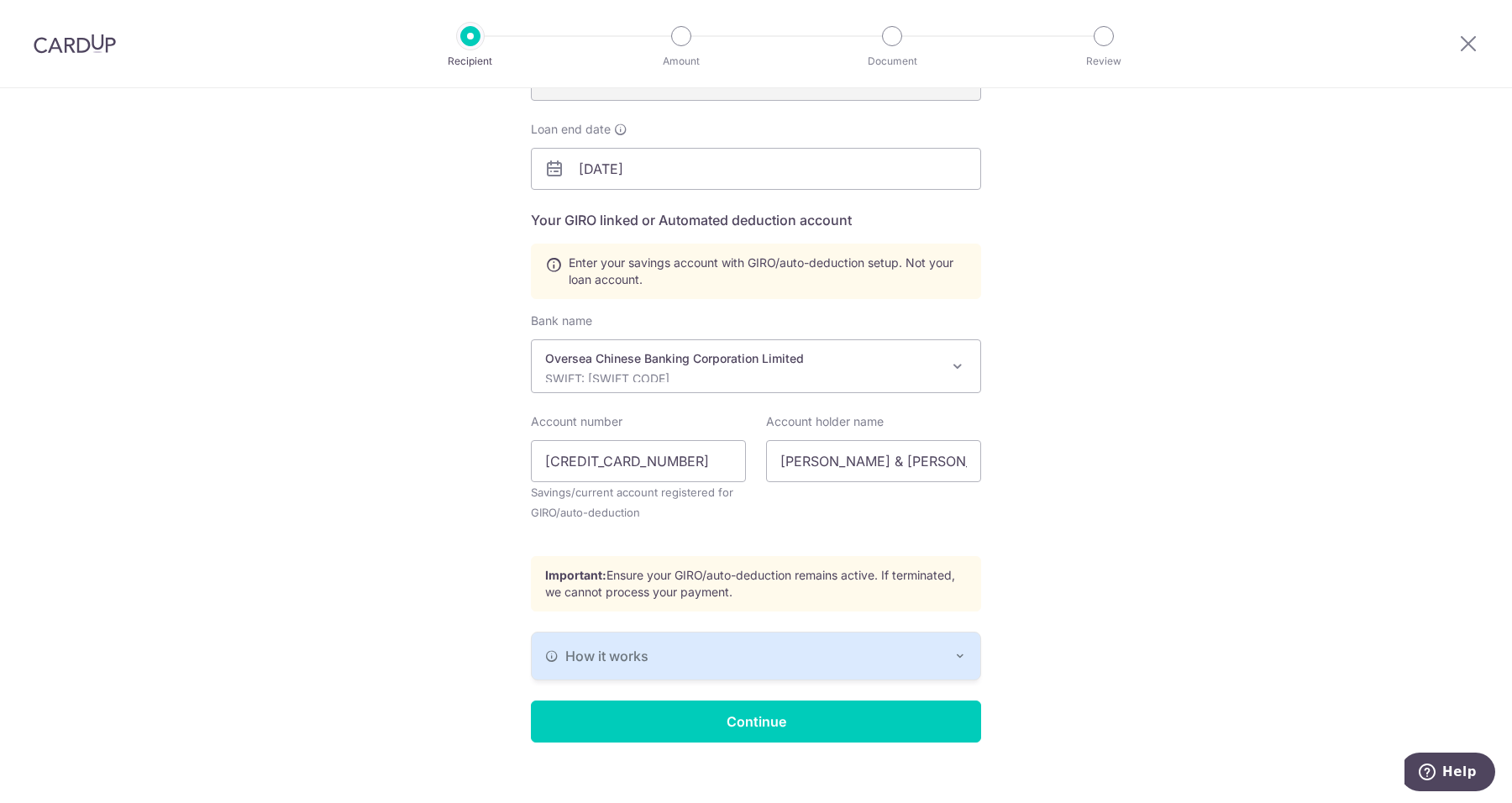
scroll to position [253, 0]
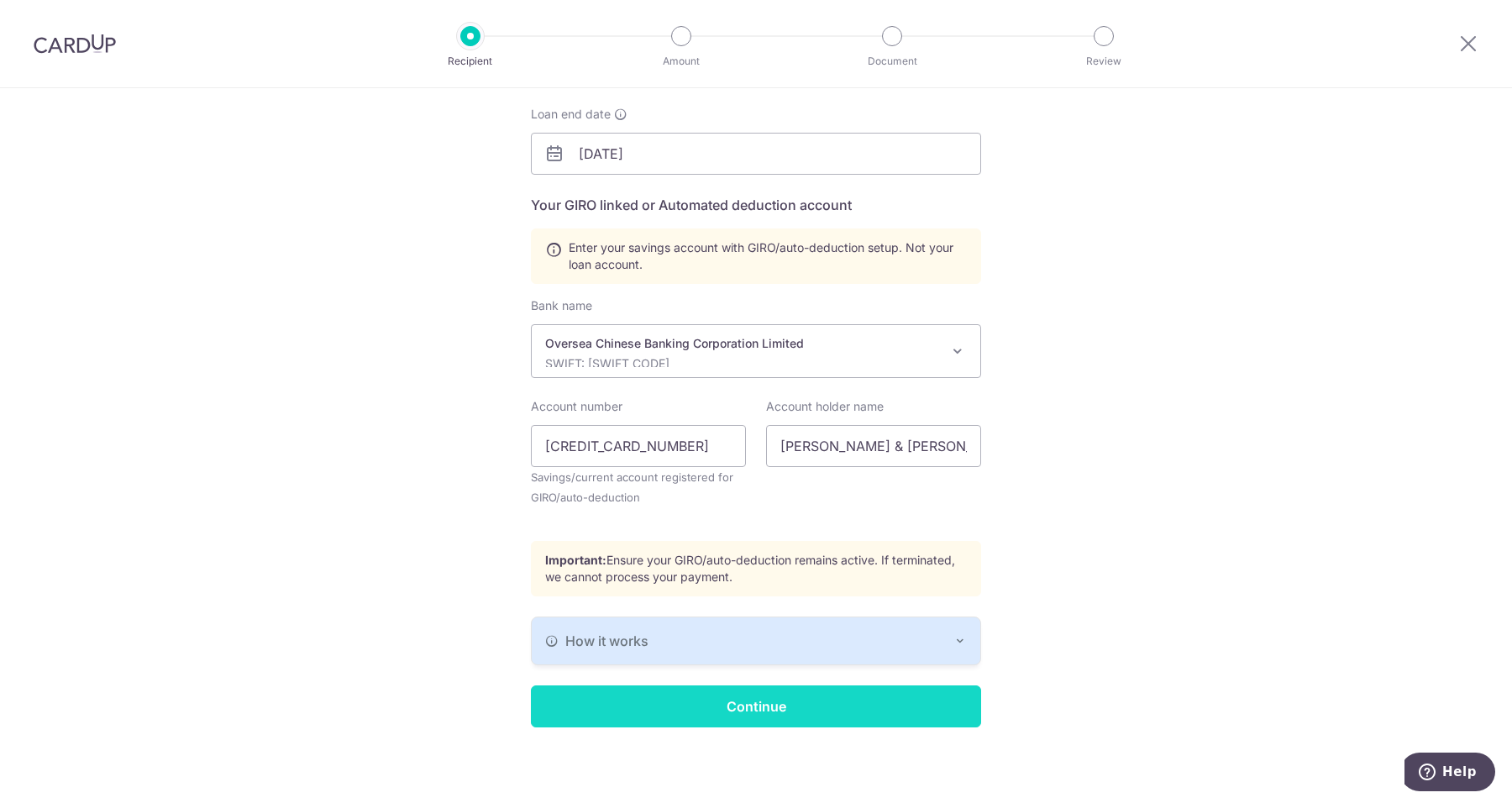
click at [740, 702] on input "Continue" at bounding box center [756, 705] width 450 height 42
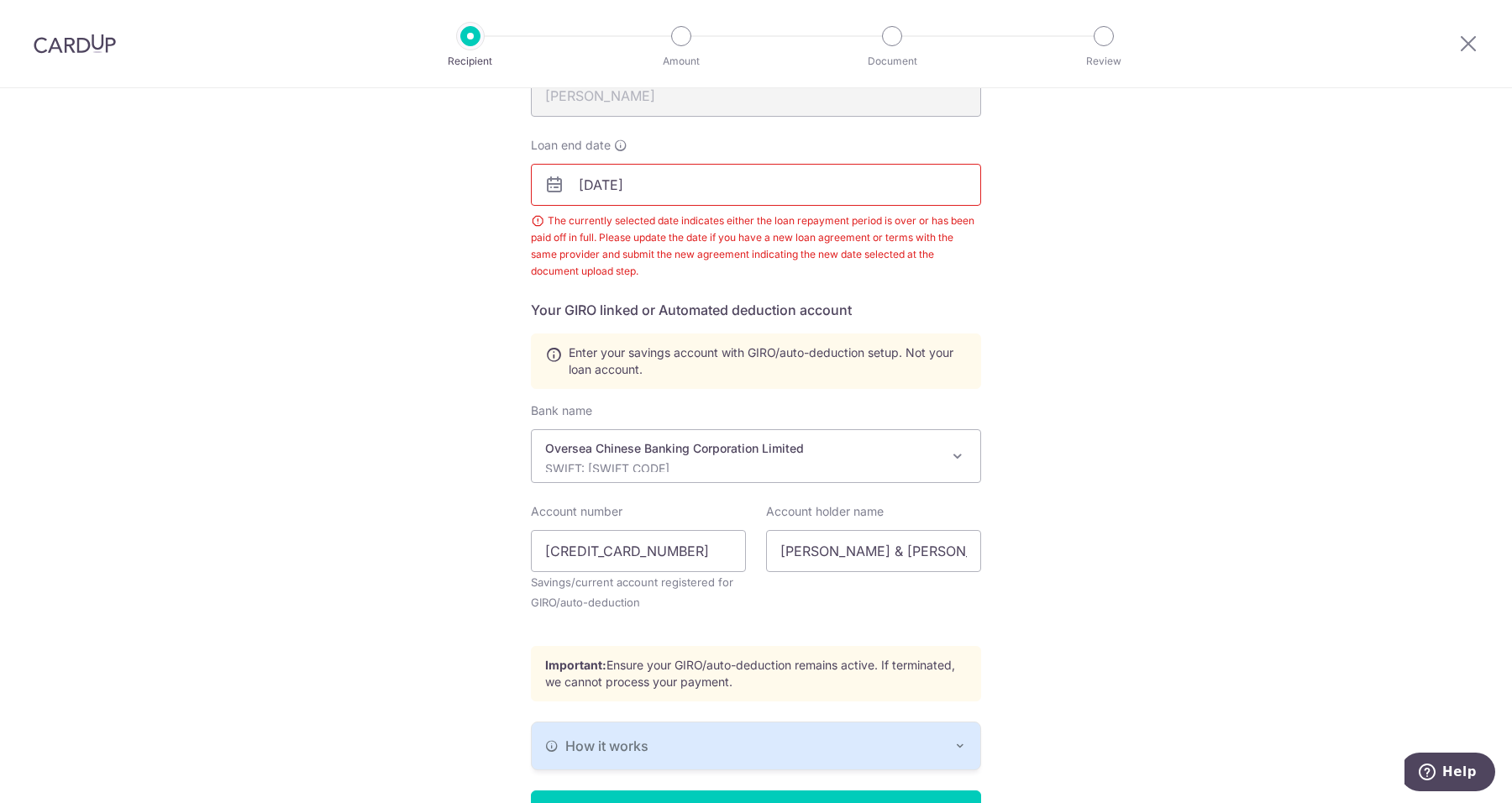
scroll to position [12, 0]
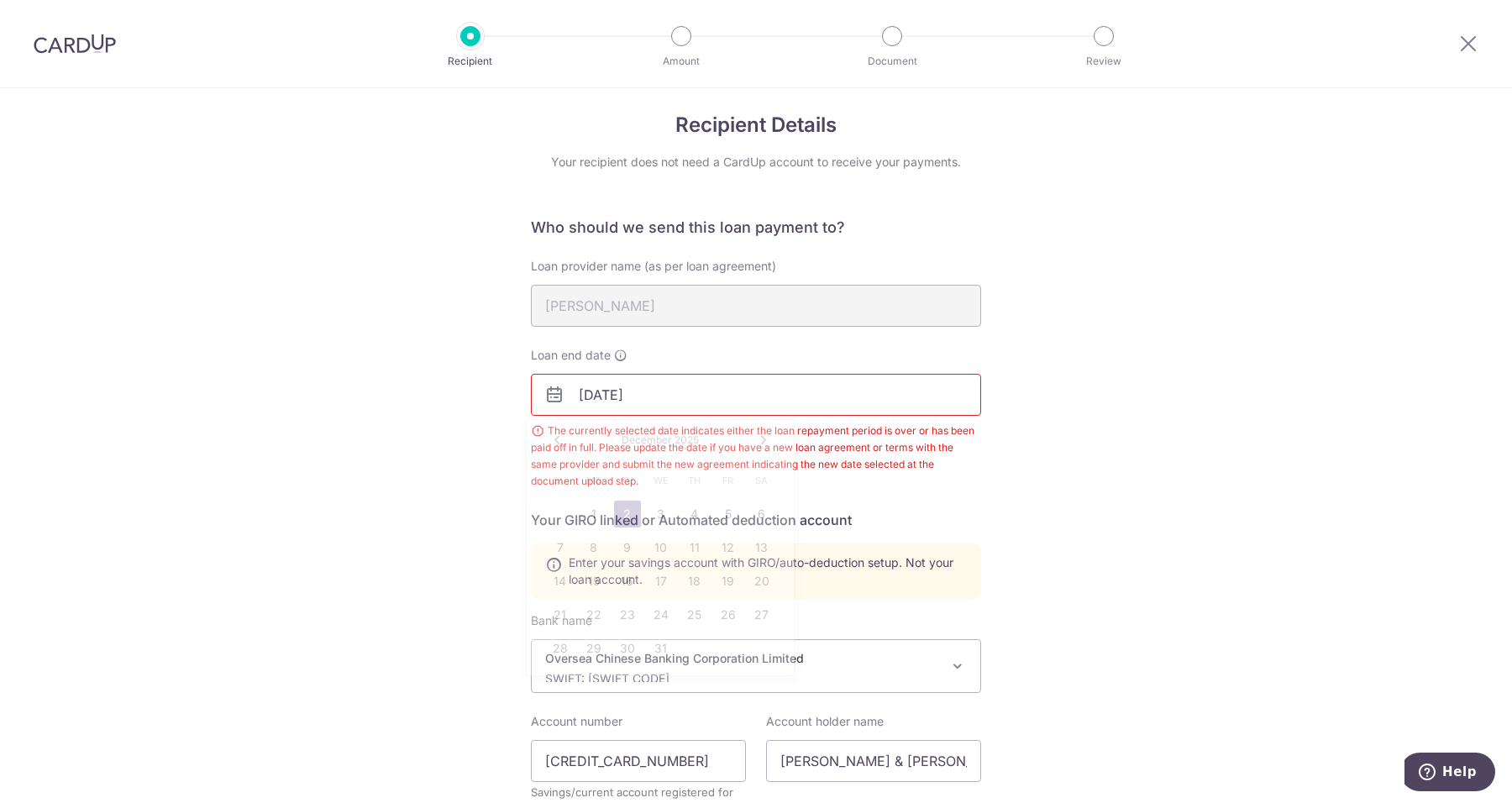
click at [734, 406] on input "[DATE]" at bounding box center [756, 394] width 450 height 42
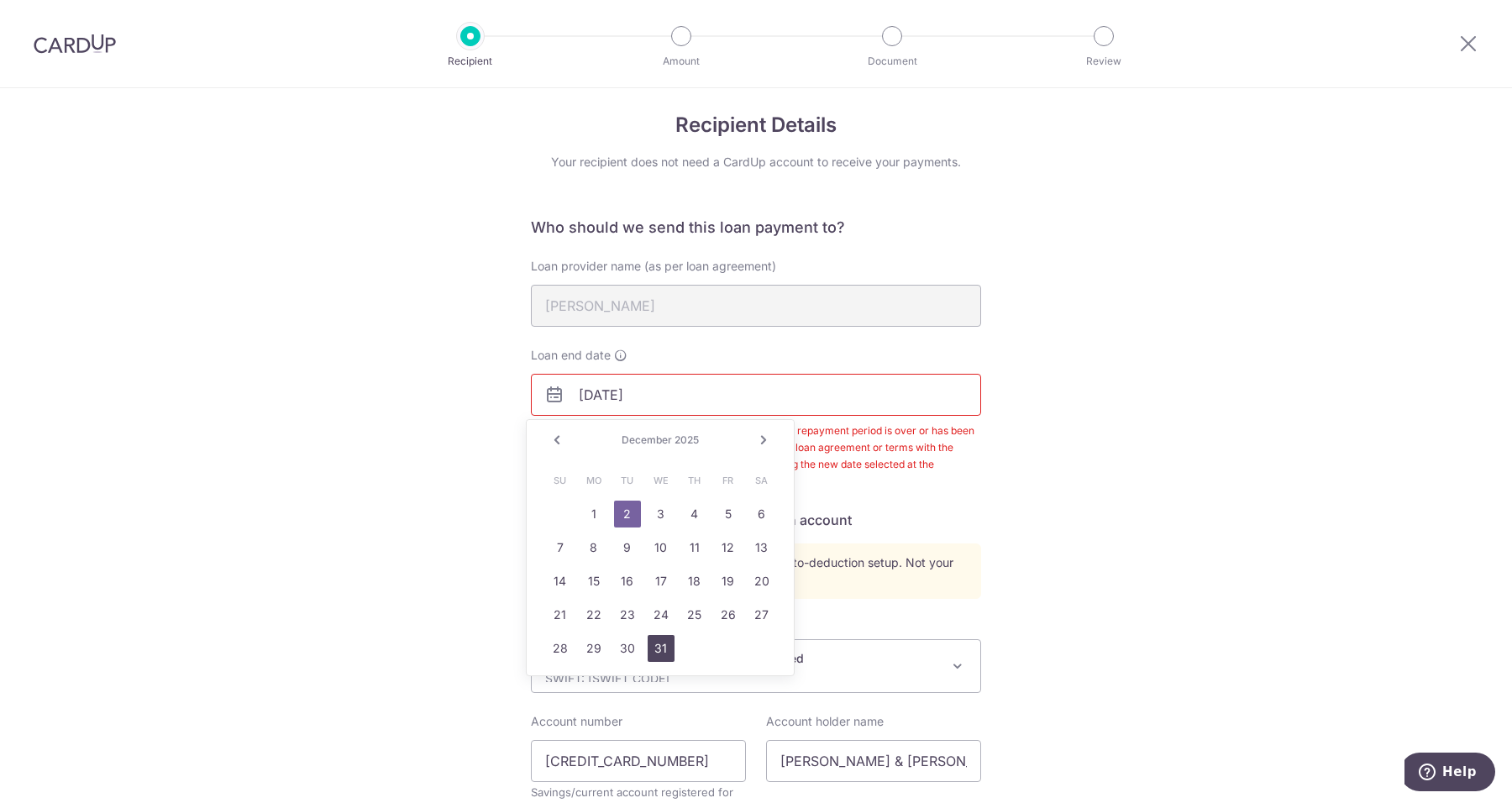
click at [666, 641] on link "31" at bounding box center [661, 648] width 27 height 27
type input "[DATE]"
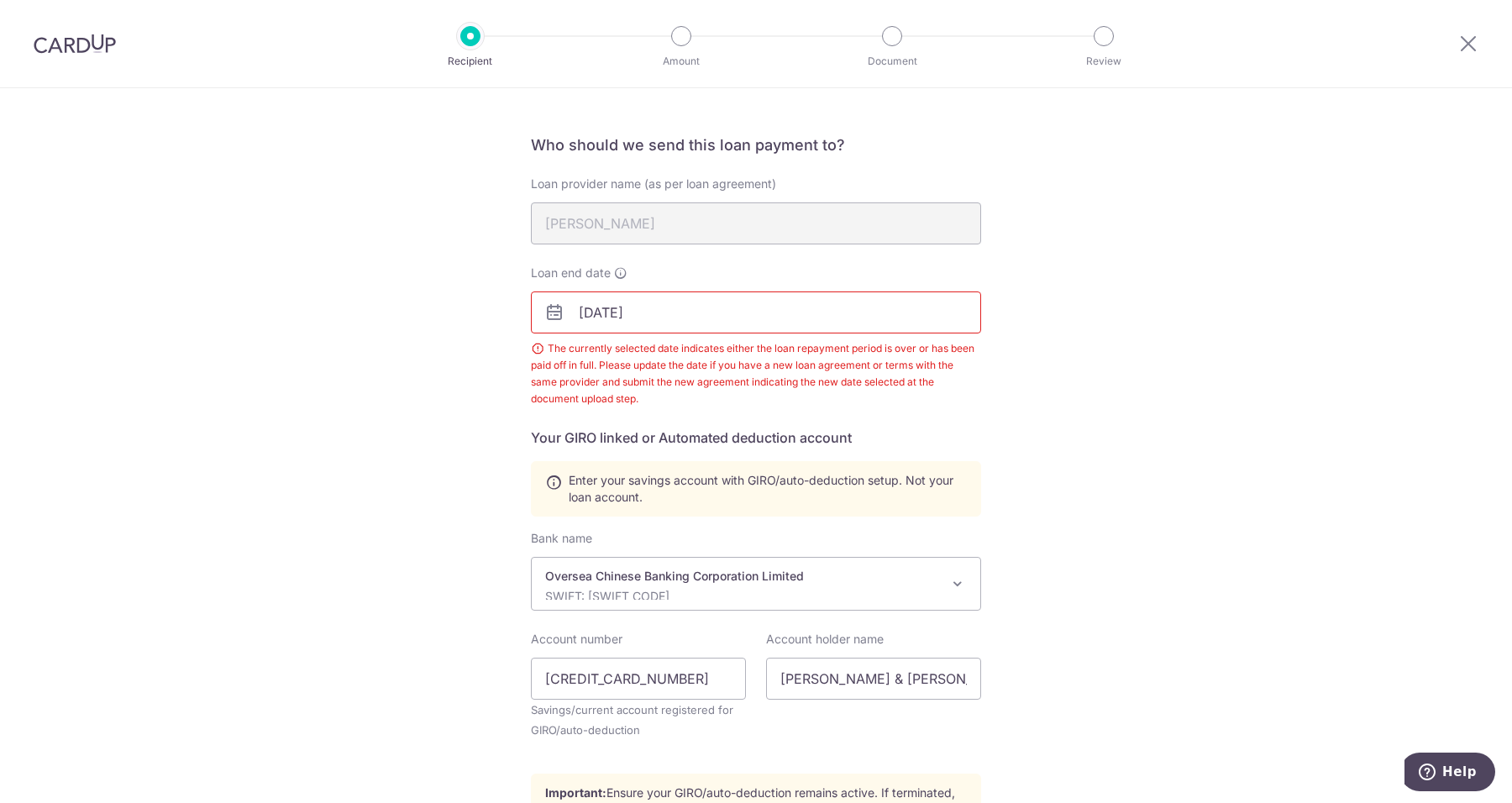
scroll to position [326, 0]
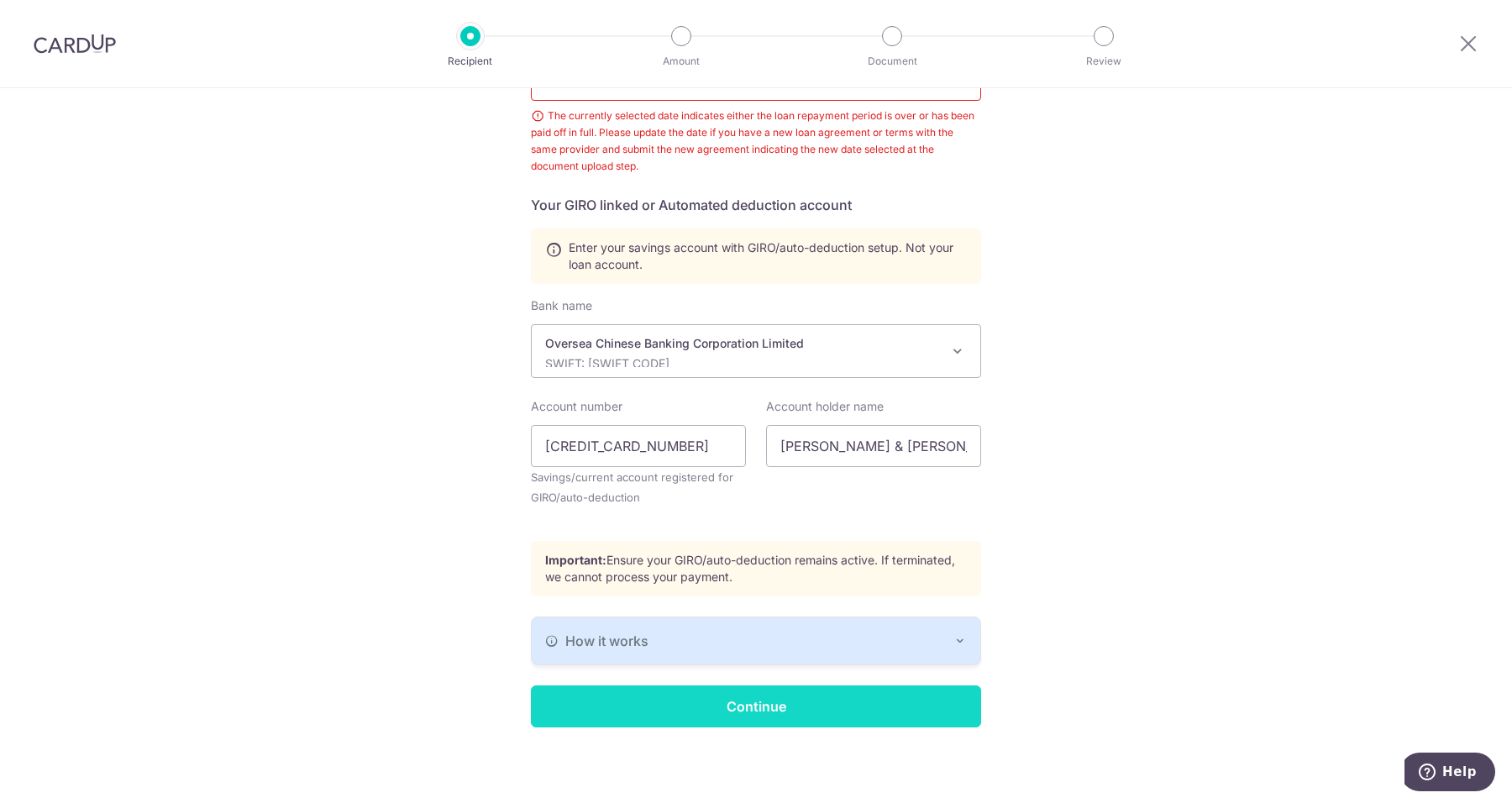
click at [723, 697] on input "Continue" at bounding box center [756, 705] width 450 height 42
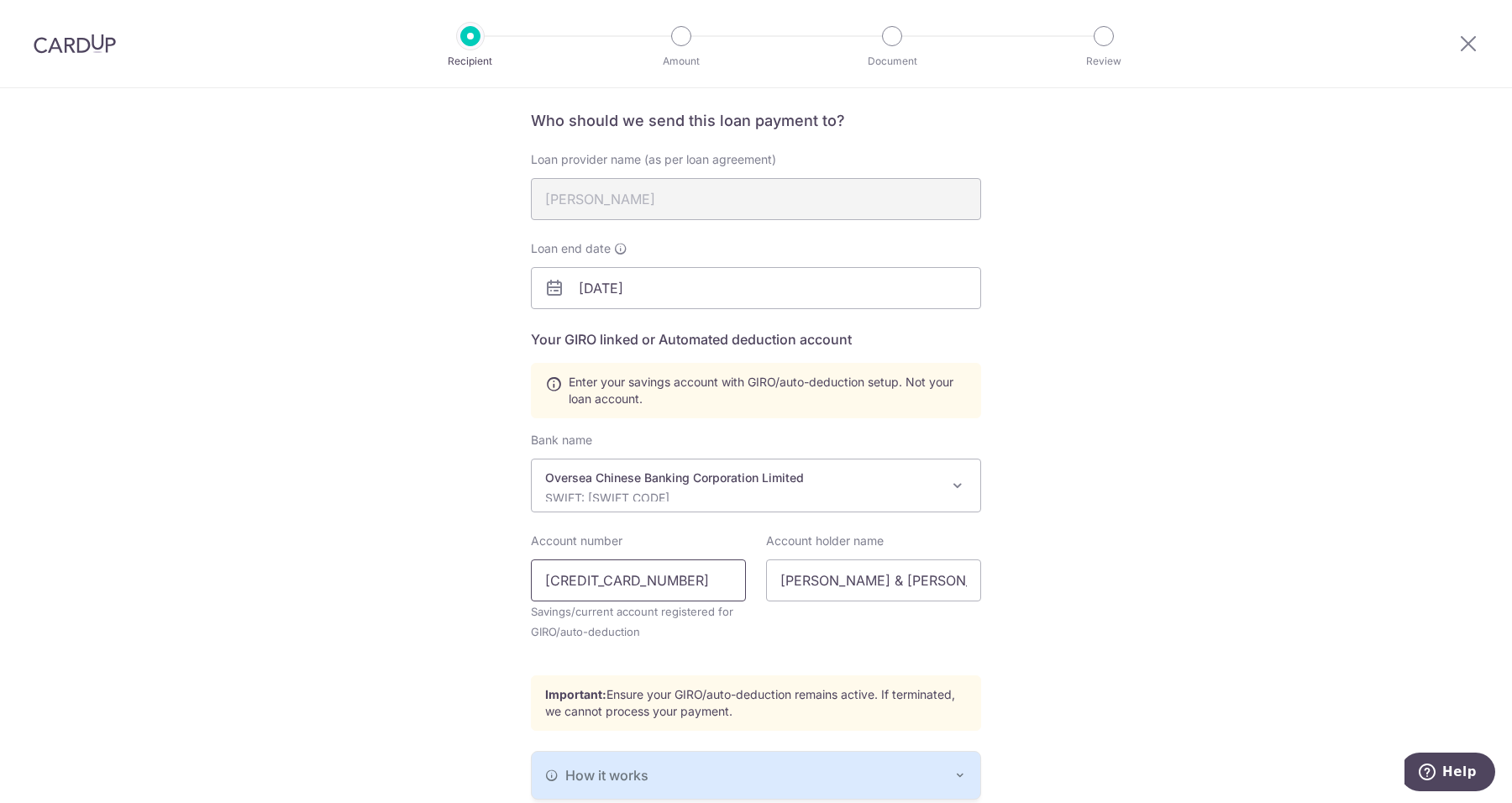
scroll to position [253, 0]
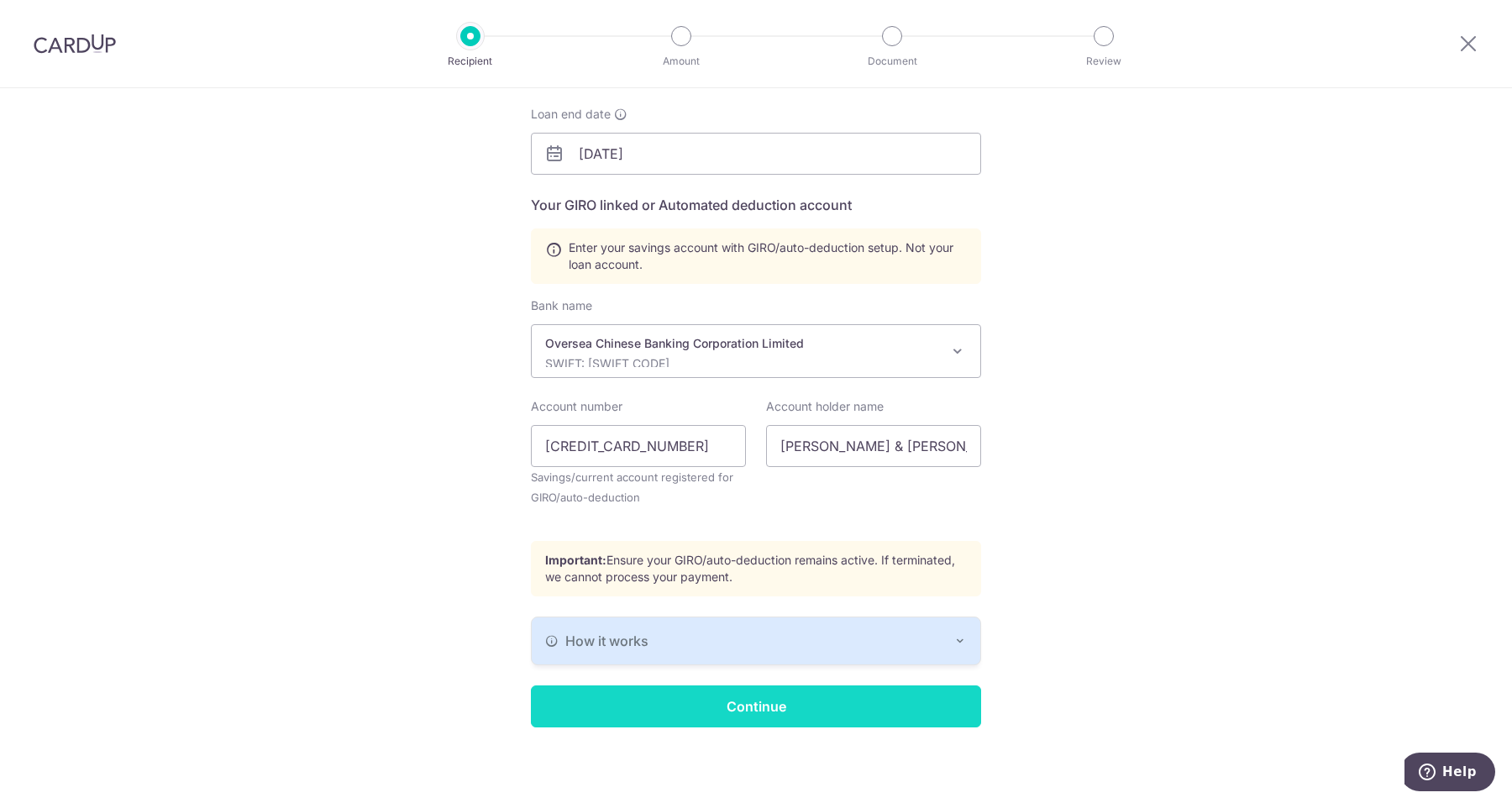
click at [746, 691] on input "Continue" at bounding box center [756, 705] width 450 height 42
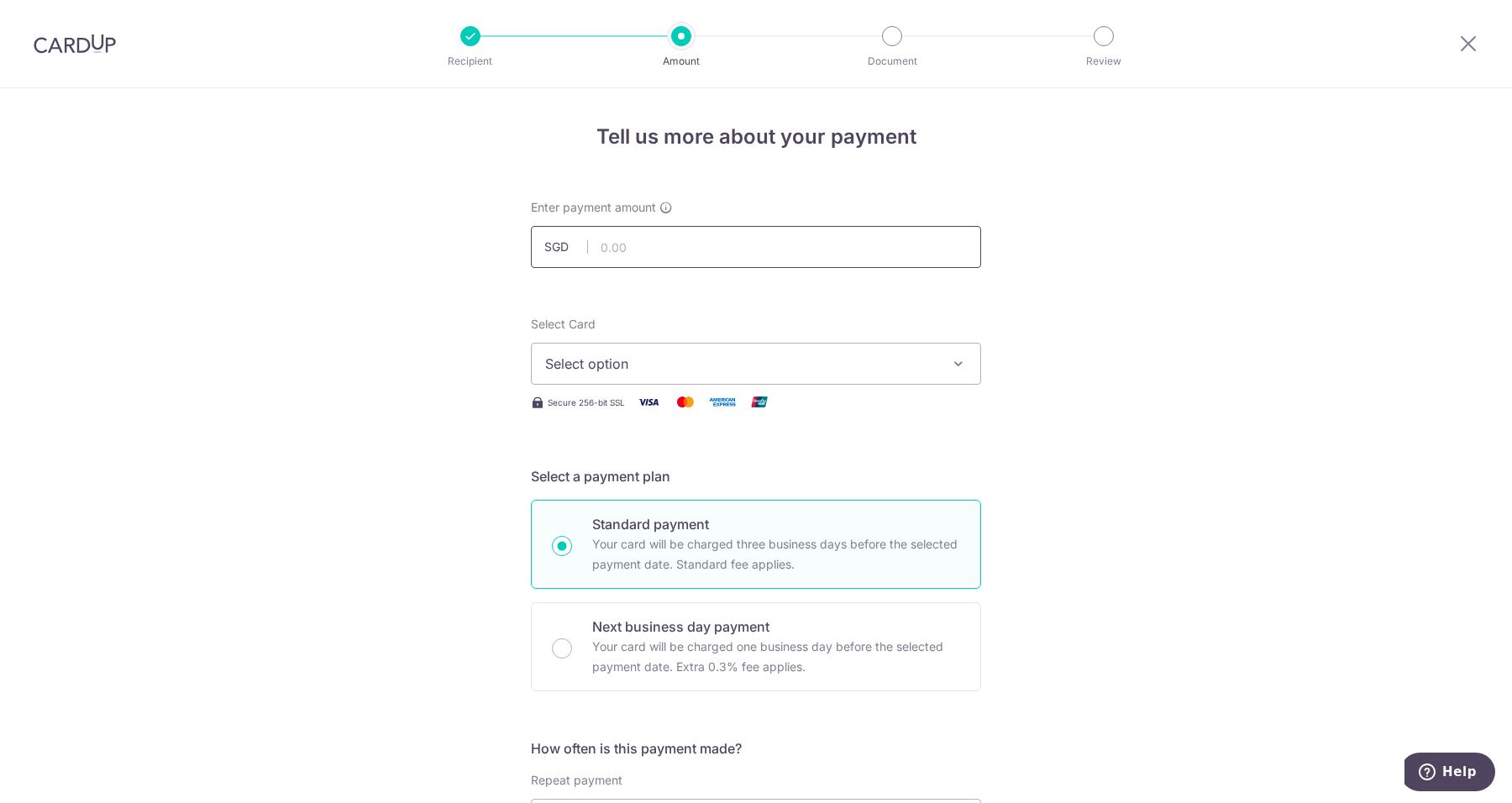
click at [697, 255] on input "text" at bounding box center [756, 247] width 450 height 42
type input "5,430.84"
click at [782, 380] on button "Select option" at bounding box center [756, 363] width 450 height 42
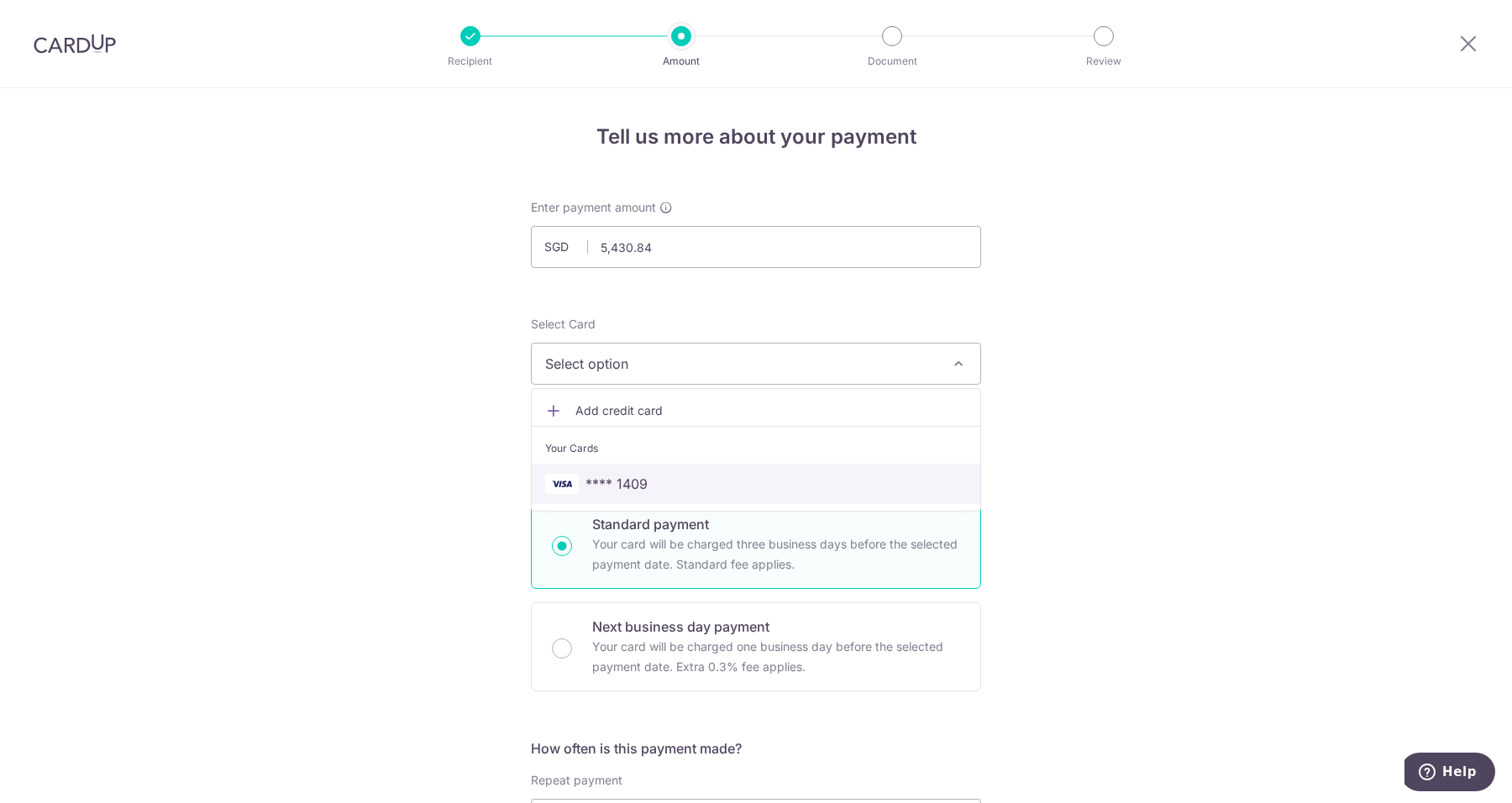
click at [756, 497] on link "**** 1409" at bounding box center [756, 484] width 449 height 40
